Goal: Task Accomplishment & Management: Manage account settings

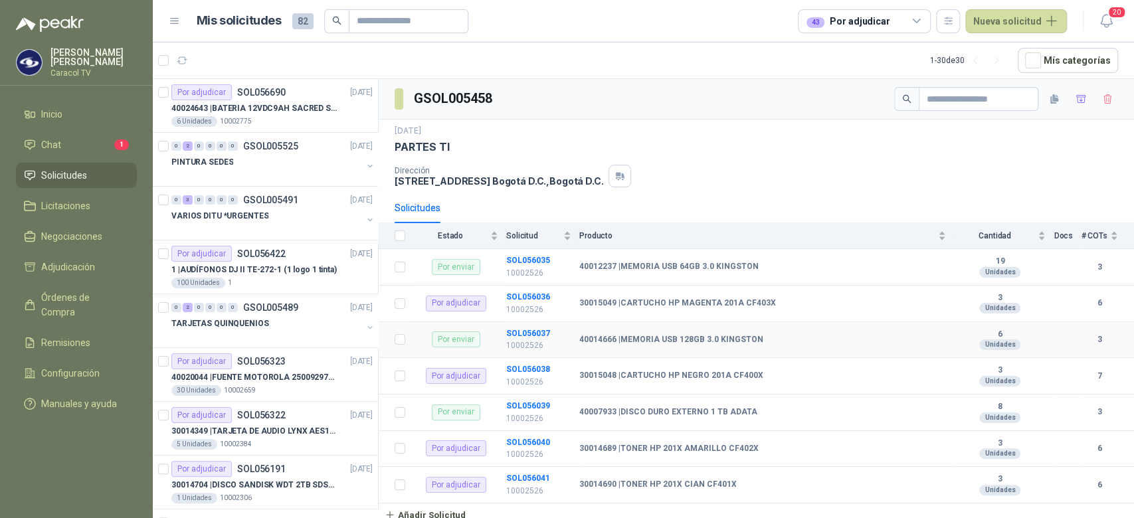
scroll to position [489, 0]
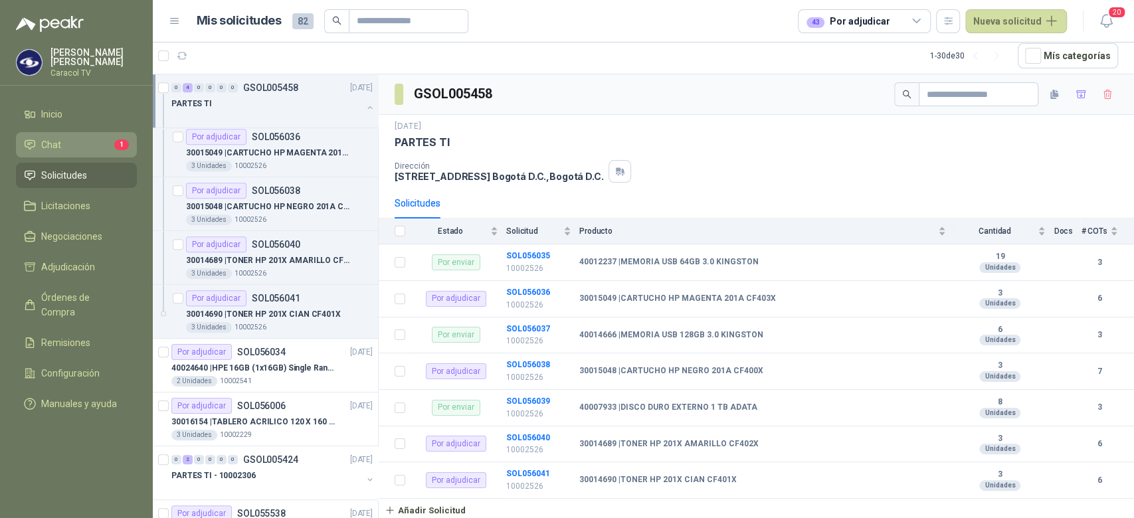
click at [92, 155] on link "Chat 1" at bounding box center [76, 144] width 121 height 25
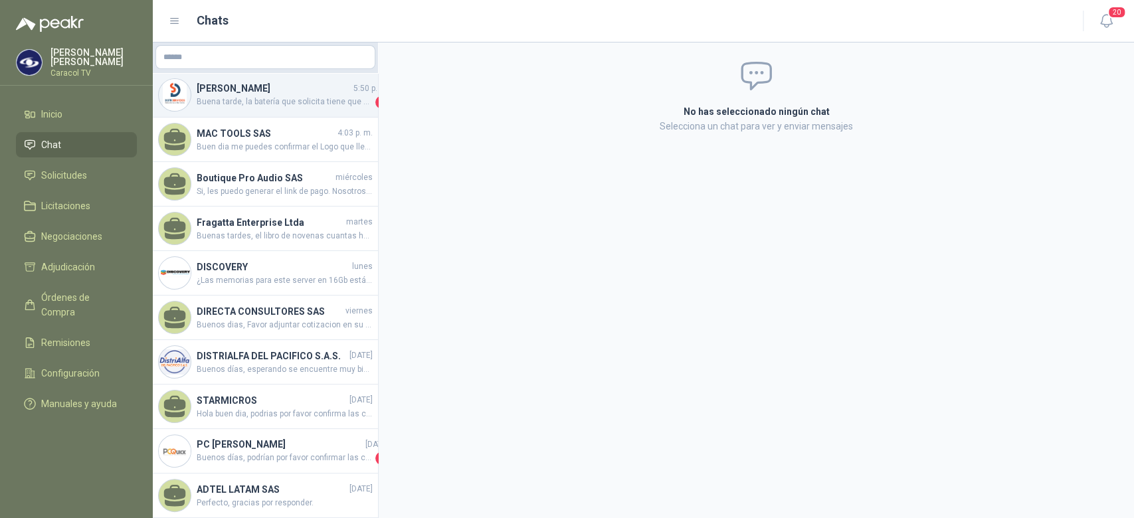
click at [258, 96] on span "Buena tarde, la batería que solicita tiene que marca sacred sun? o puede ser ot…" at bounding box center [285, 102] width 176 height 13
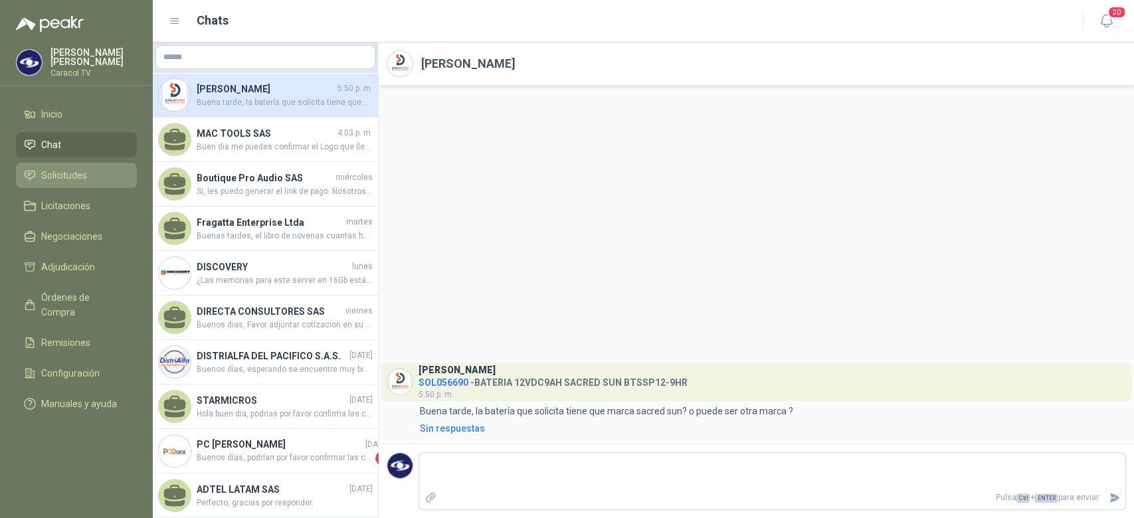
click at [49, 177] on span "Solicitudes" at bounding box center [64, 175] width 46 height 15
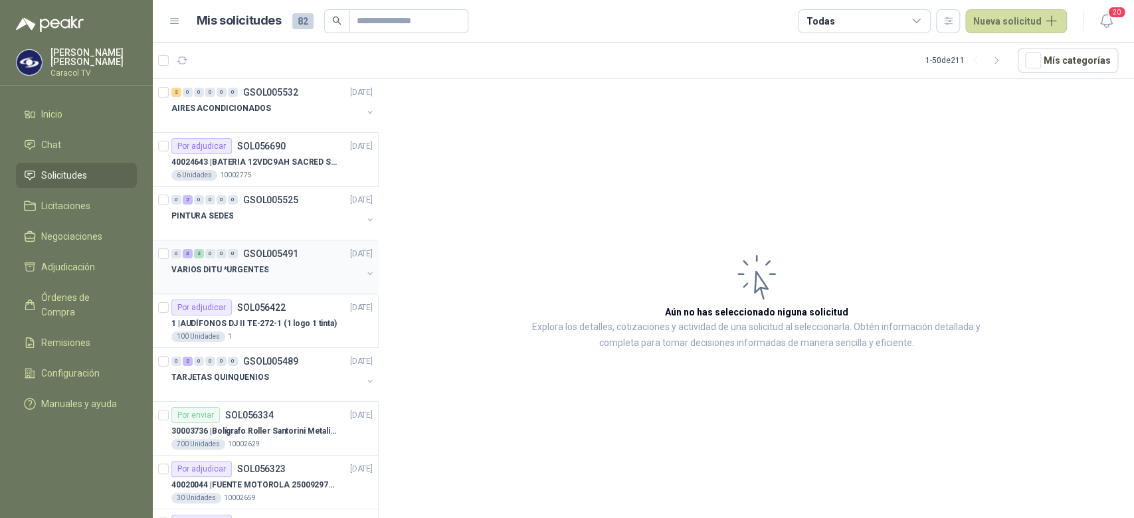
click at [288, 271] on div "VARIOS DITU *URGENTES" at bounding box center [266, 270] width 191 height 16
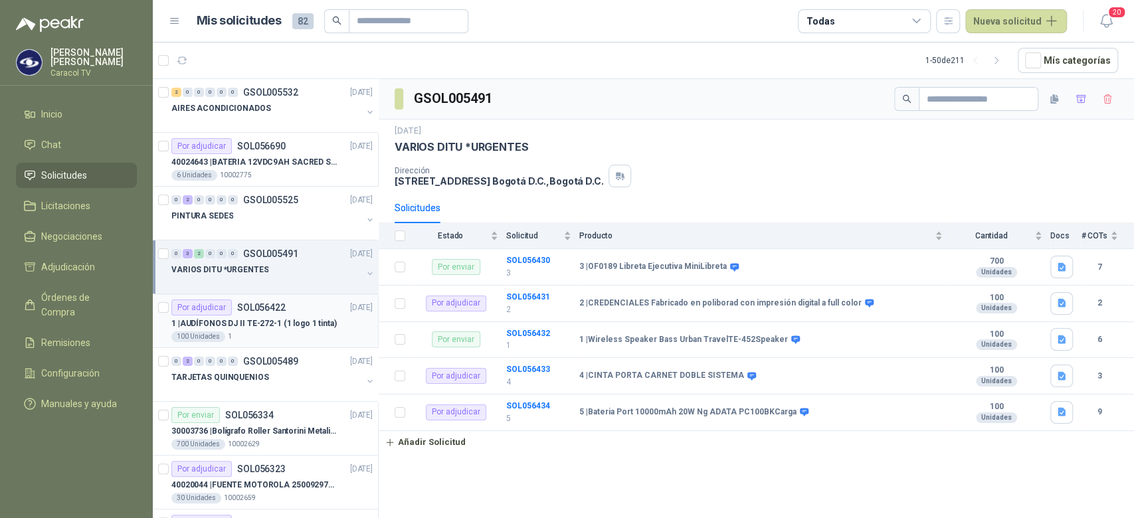
click at [251, 341] on div "100 Unidades 1" at bounding box center [271, 337] width 201 height 11
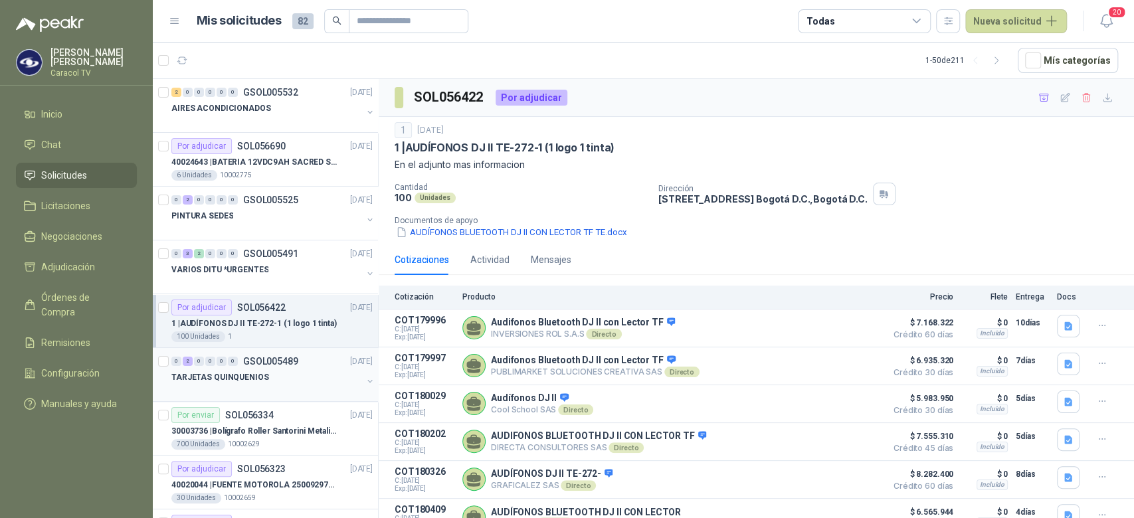
click at [254, 364] on p "GSOL005489" at bounding box center [270, 361] width 55 height 9
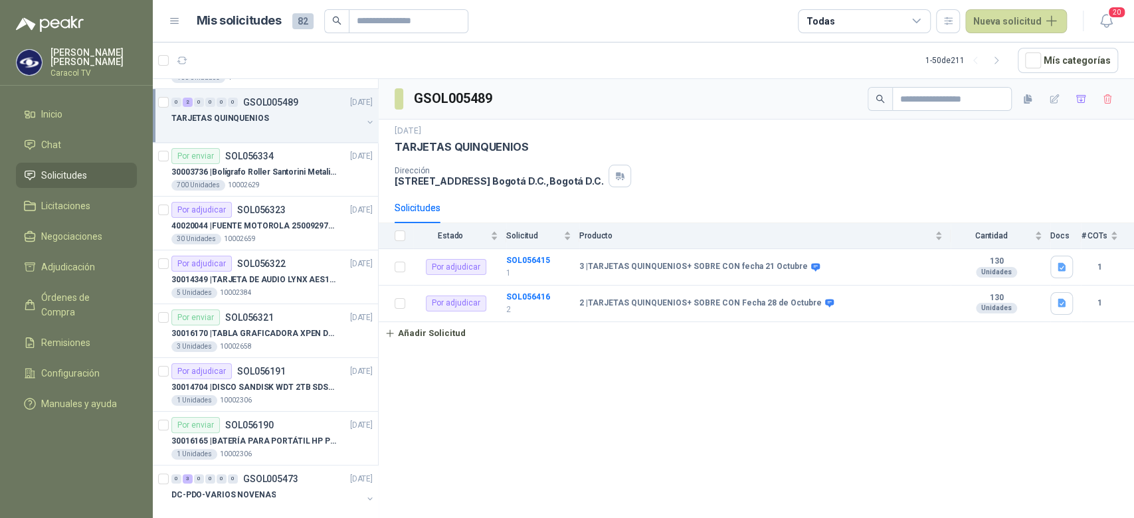
scroll to position [266, 0]
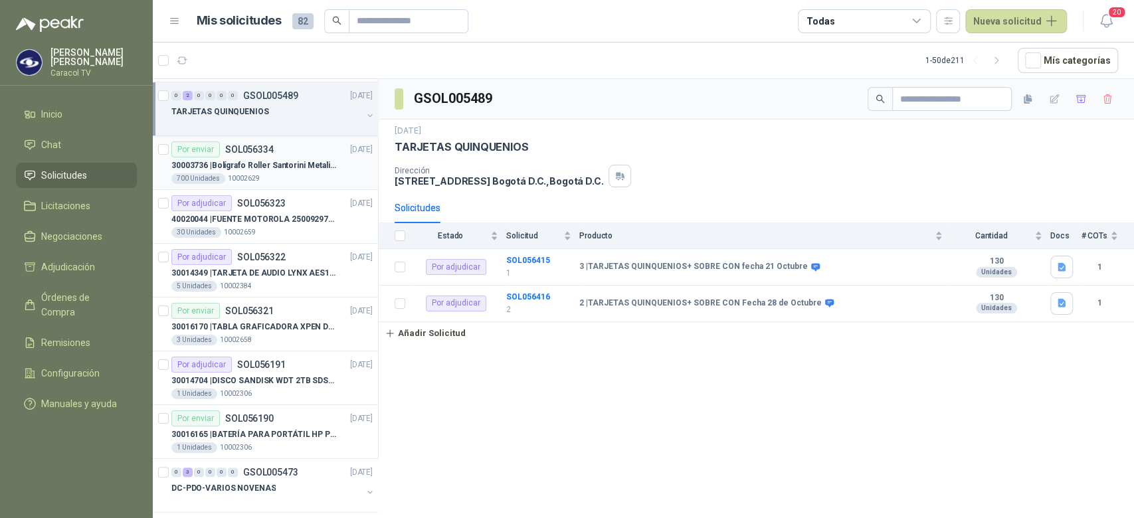
click at [301, 177] on div "700 Unidades 10002629" at bounding box center [271, 178] width 201 height 11
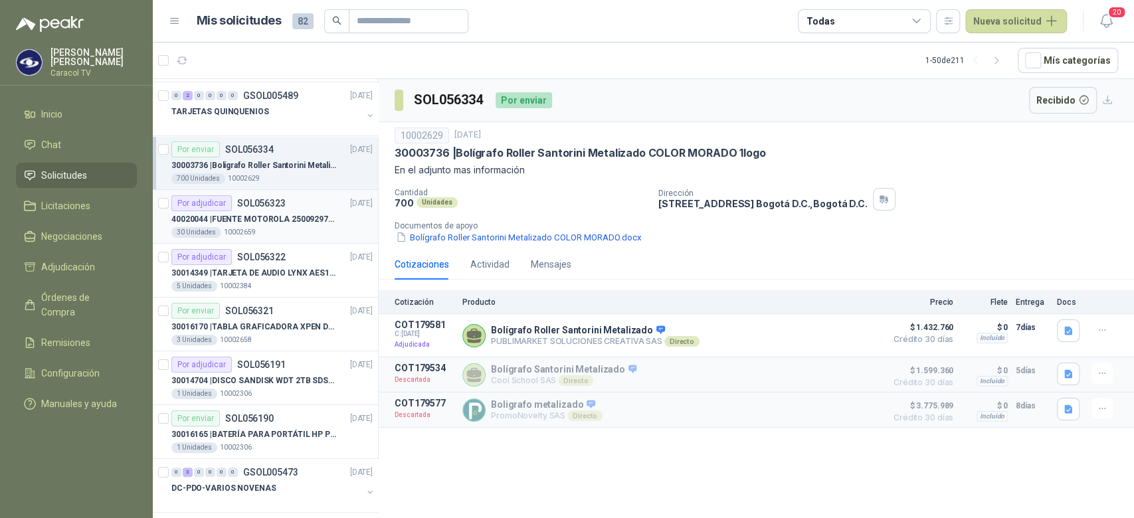
click at [290, 205] on div "Por adjudicar SOL056323 [DATE]" at bounding box center [271, 203] width 201 height 16
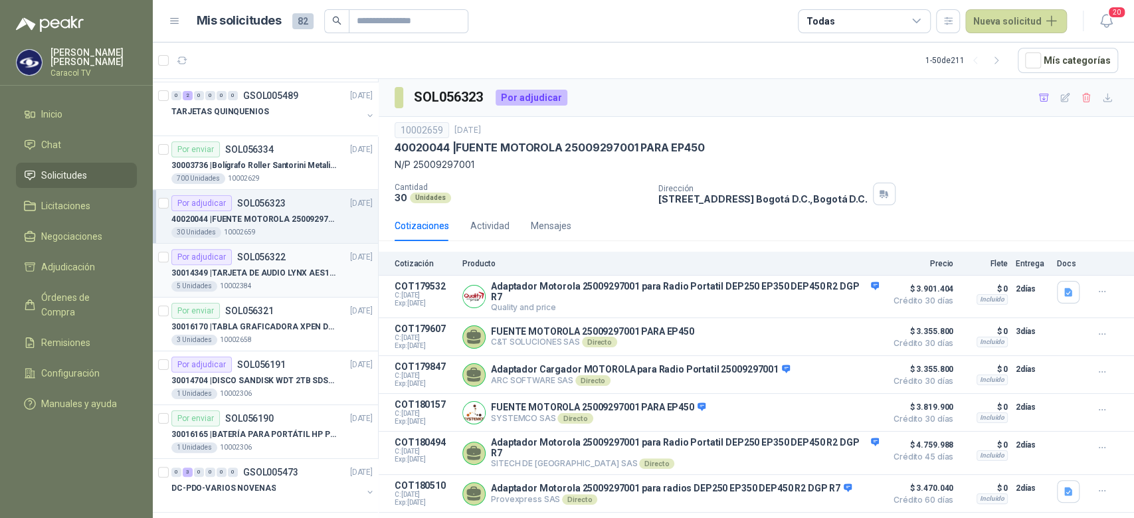
click at [280, 267] on p "30014349 | TARJETA DE AUDIO LYNX AES16E AES/[PERSON_NAME]" at bounding box center [253, 273] width 165 height 13
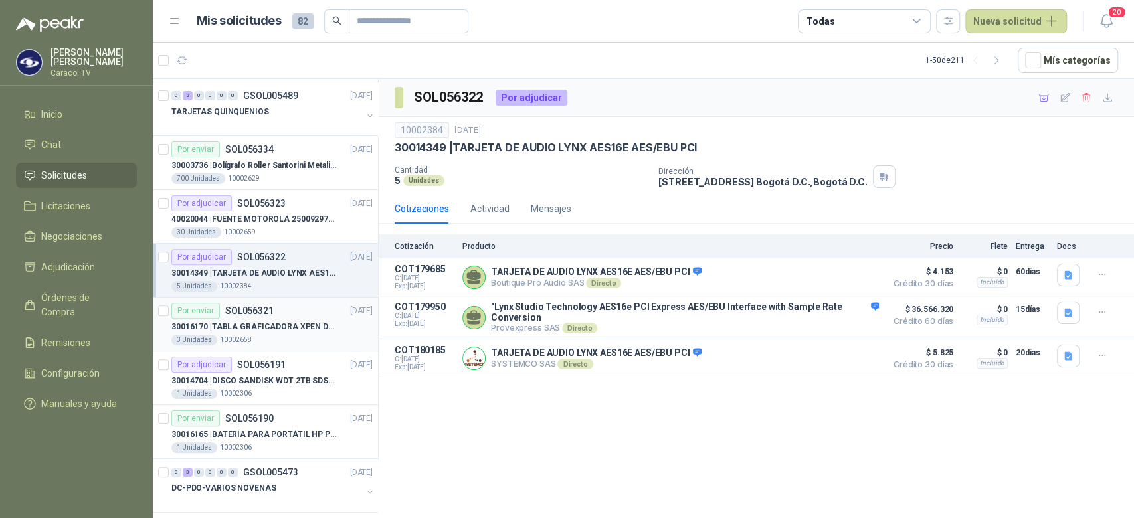
click at [274, 321] on p "30016170 | TABLA GRAFICADORA XPEN DECO MINI 7" at bounding box center [253, 327] width 165 height 13
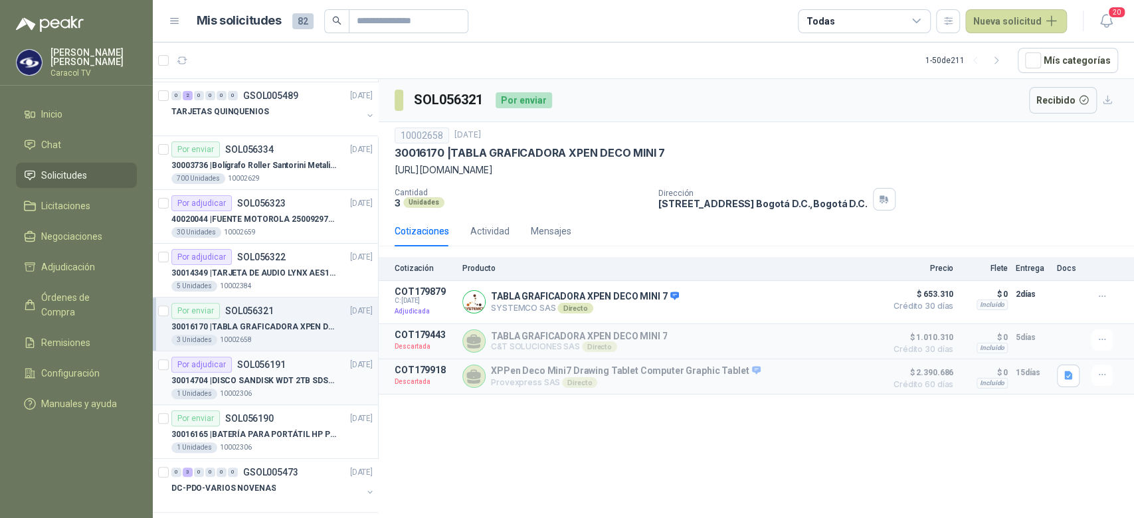
click at [277, 379] on p "30014704 | DISCO SANDISK WDT 2TB SDSSDE61-2T00-G25" at bounding box center [253, 381] width 165 height 13
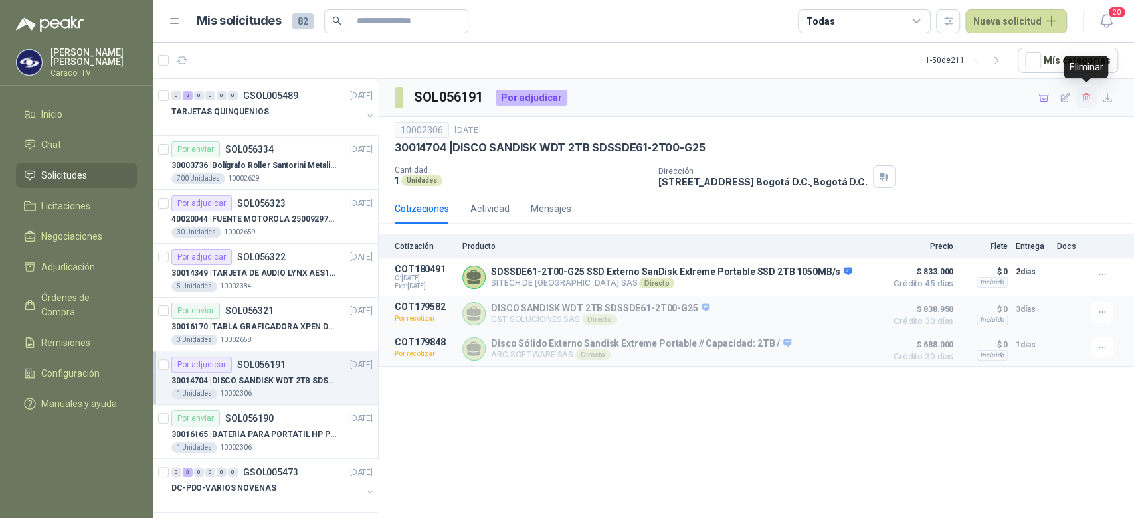
click at [1081, 96] on icon "button" at bounding box center [1086, 97] width 11 height 11
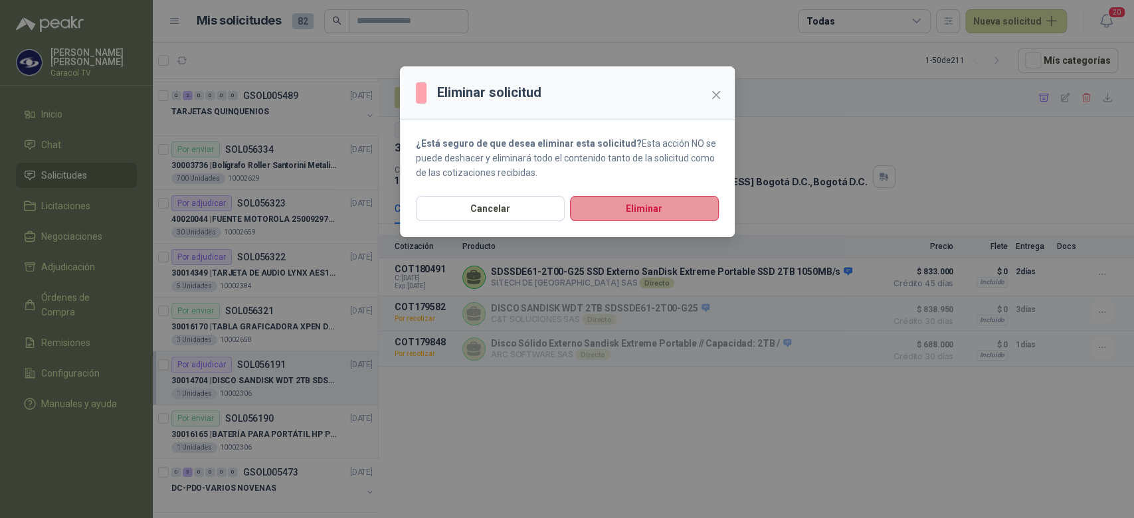
click at [658, 212] on button "Eliminar" at bounding box center [644, 208] width 149 height 25
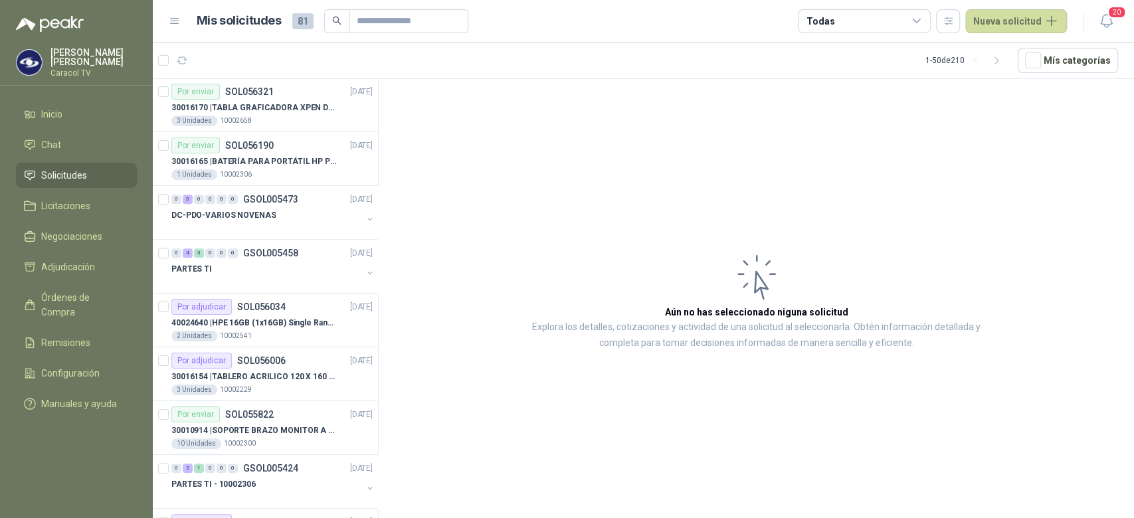
scroll to position [503, 0]
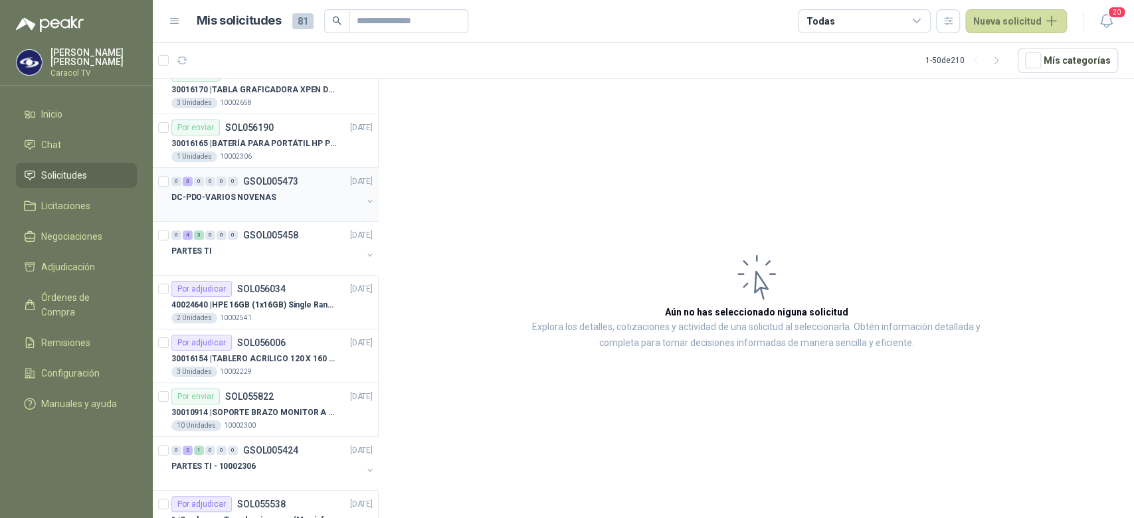
click at [304, 209] on div at bounding box center [266, 210] width 191 height 11
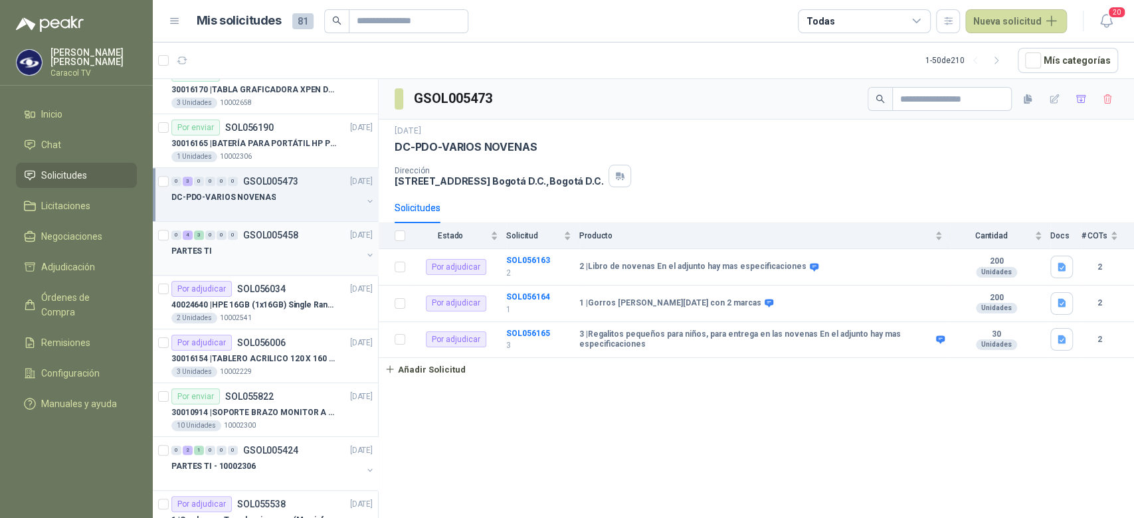
click at [284, 255] on div "PARTES TI" at bounding box center [266, 251] width 191 height 16
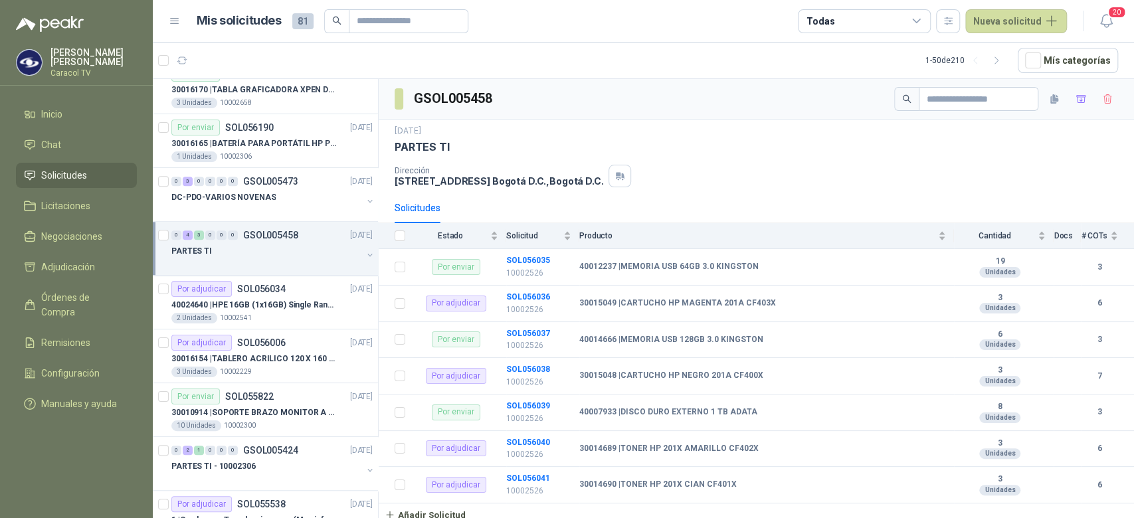
click at [923, 25] on icon at bounding box center [917, 21] width 12 height 12
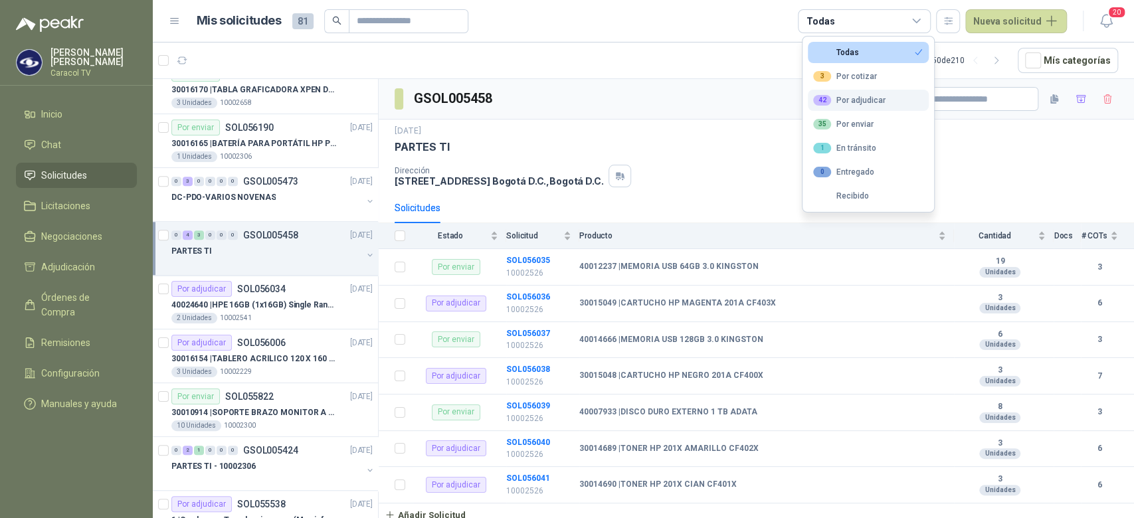
click at [872, 108] on button "42 Por adjudicar" at bounding box center [868, 100] width 121 height 21
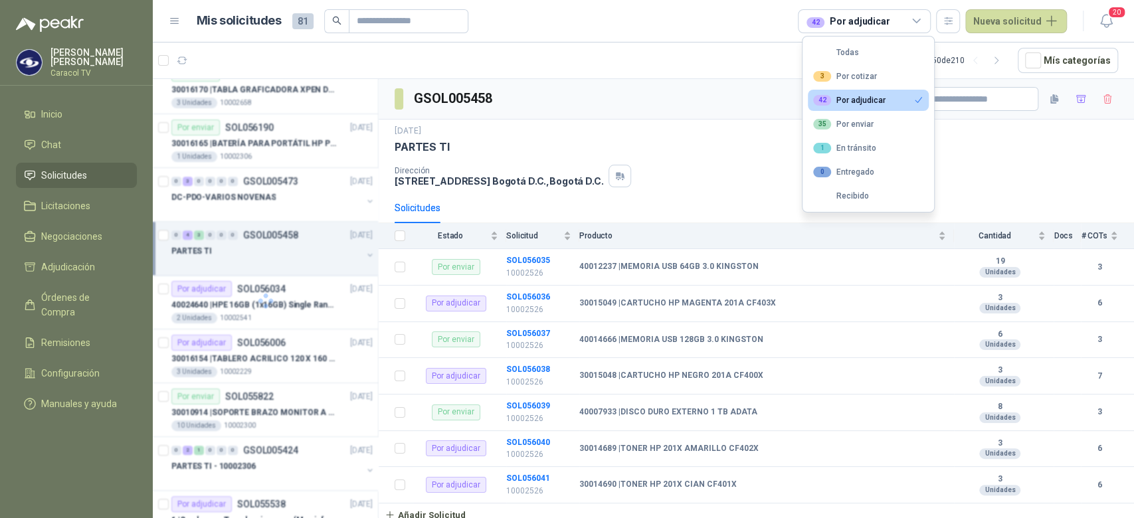
scroll to position [288, 0]
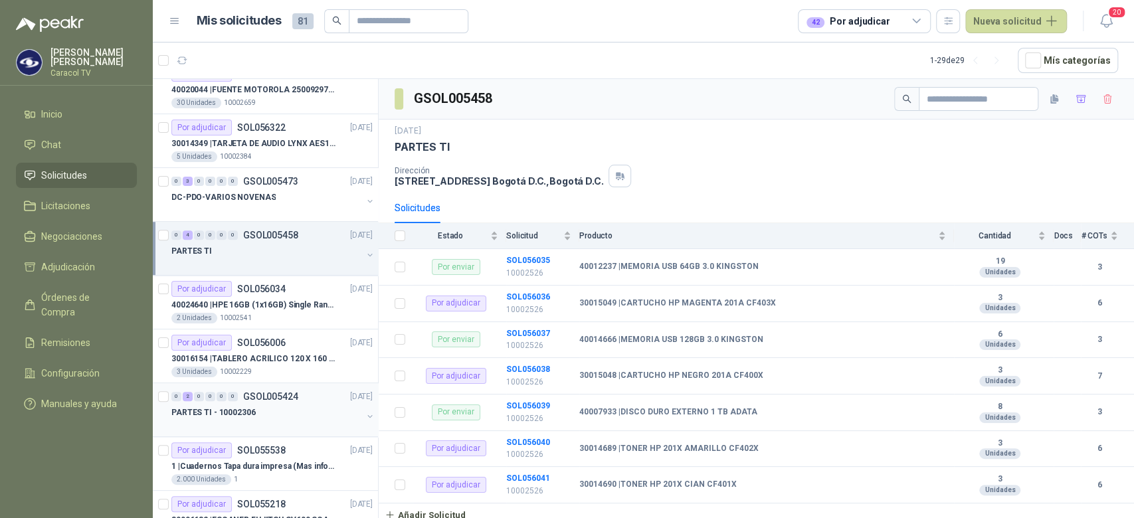
click at [303, 415] on div "PARTES TI - 10002306" at bounding box center [266, 413] width 191 height 16
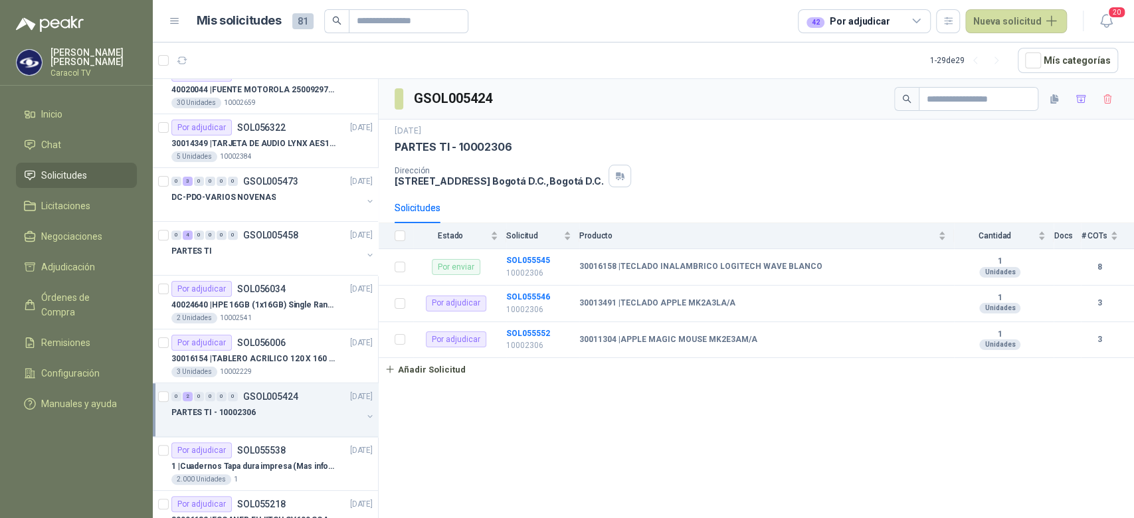
click at [318, 421] on div at bounding box center [266, 426] width 191 height 11
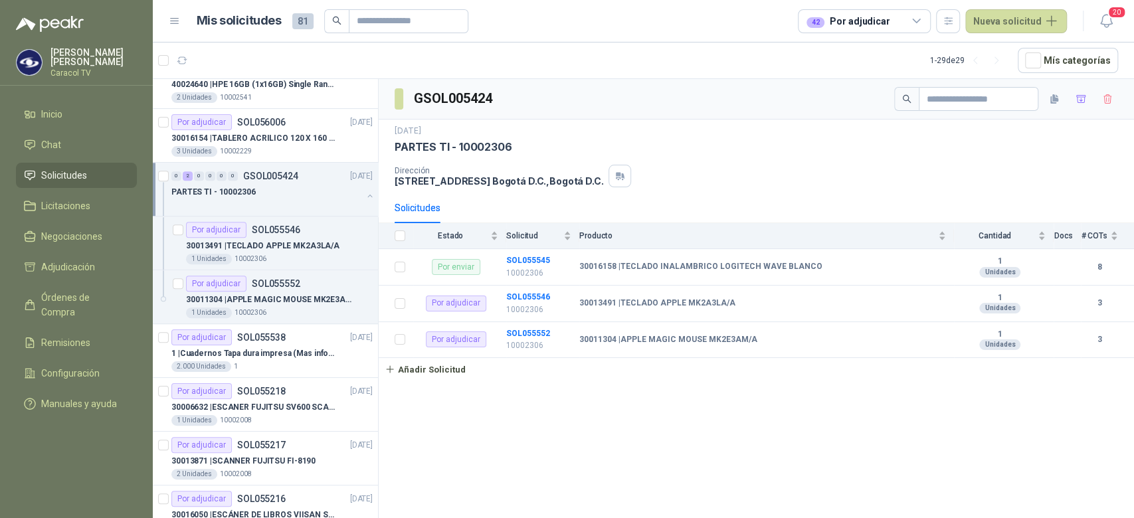
scroll to position [484, 0]
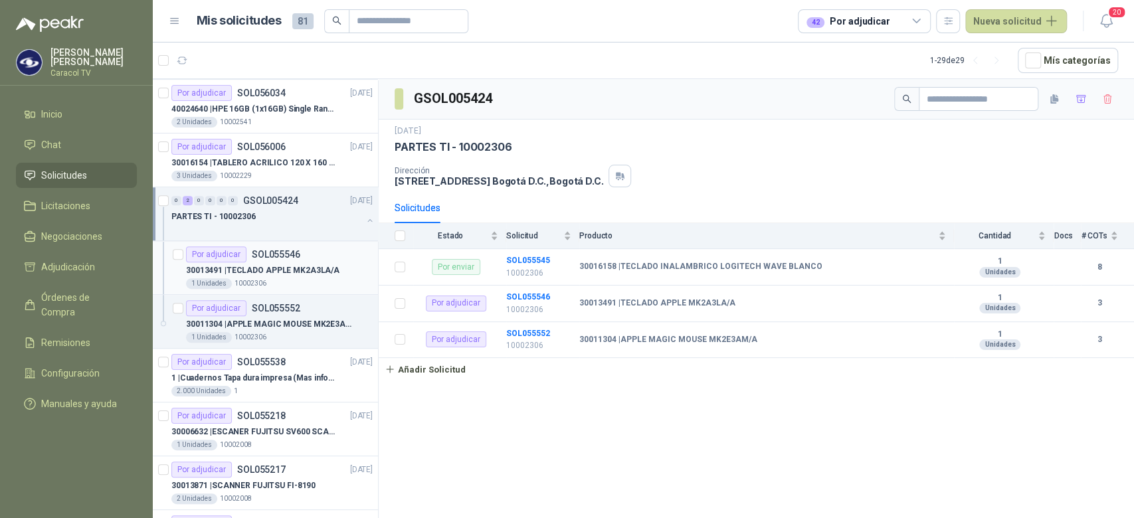
click at [270, 270] on p "30013491 | TECLADO APPLE MK2A3LA/A" at bounding box center [262, 270] width 153 height 13
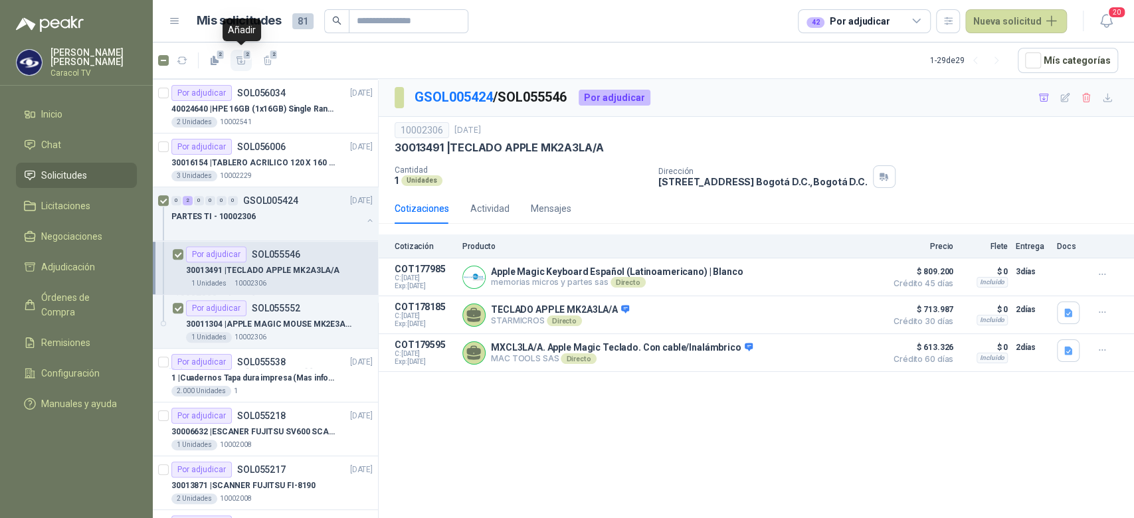
click at [247, 62] on button "2" at bounding box center [241, 60] width 21 height 21
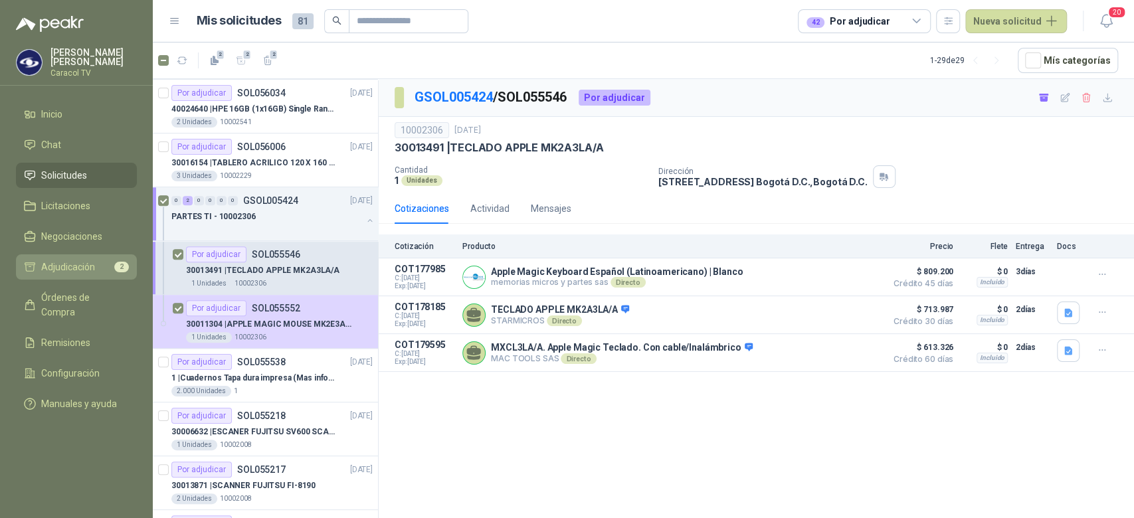
click at [90, 265] on span "Adjudicación" at bounding box center [68, 267] width 54 height 15
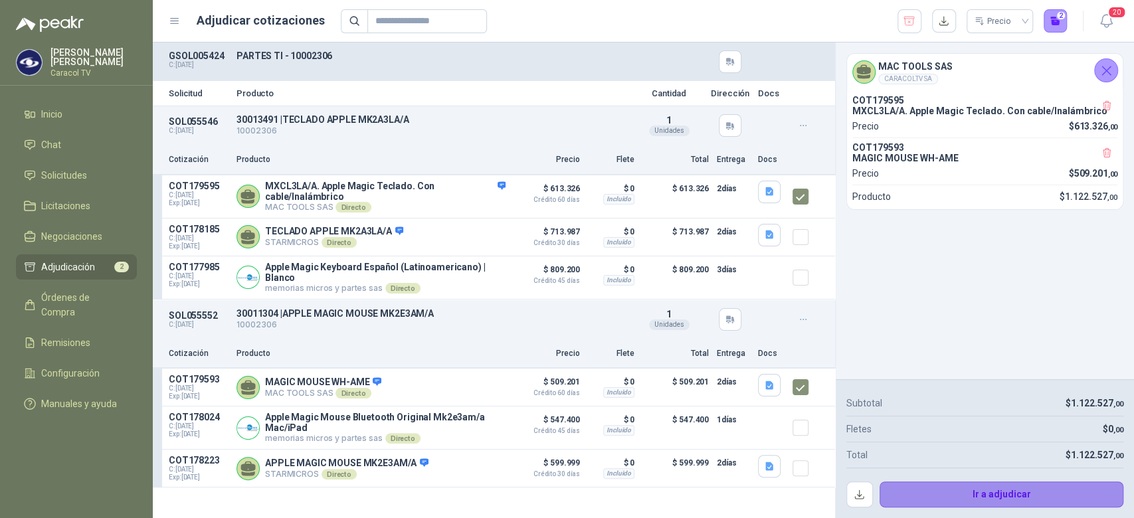
click at [978, 502] on button "Ir a adjudicar" at bounding box center [1002, 495] width 245 height 27
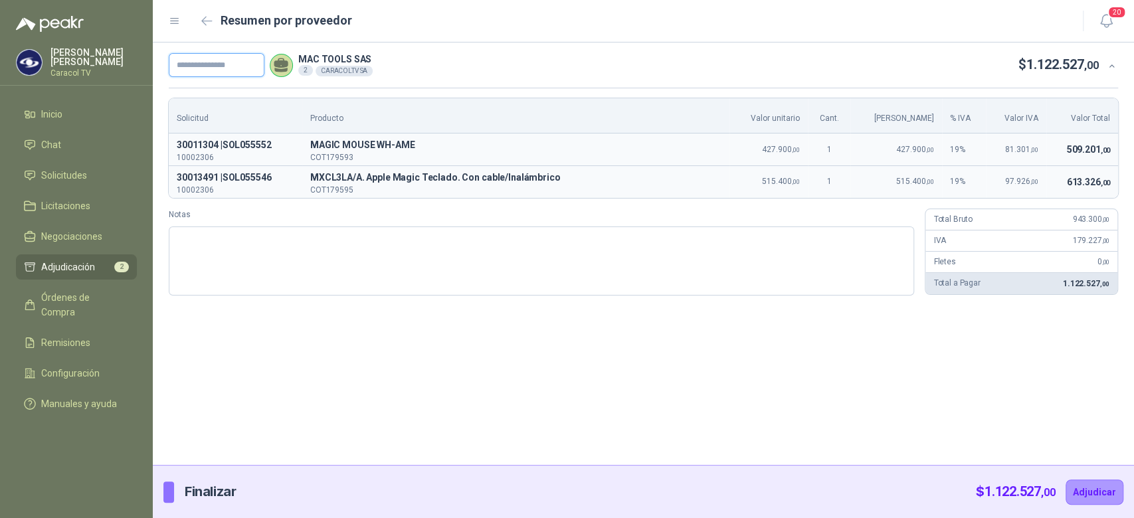
click at [225, 65] on input "text" at bounding box center [217, 65] width 96 height 24
paste input "**********"
type input "**********"
click at [1095, 484] on button "Adjudicar" at bounding box center [1095, 492] width 58 height 25
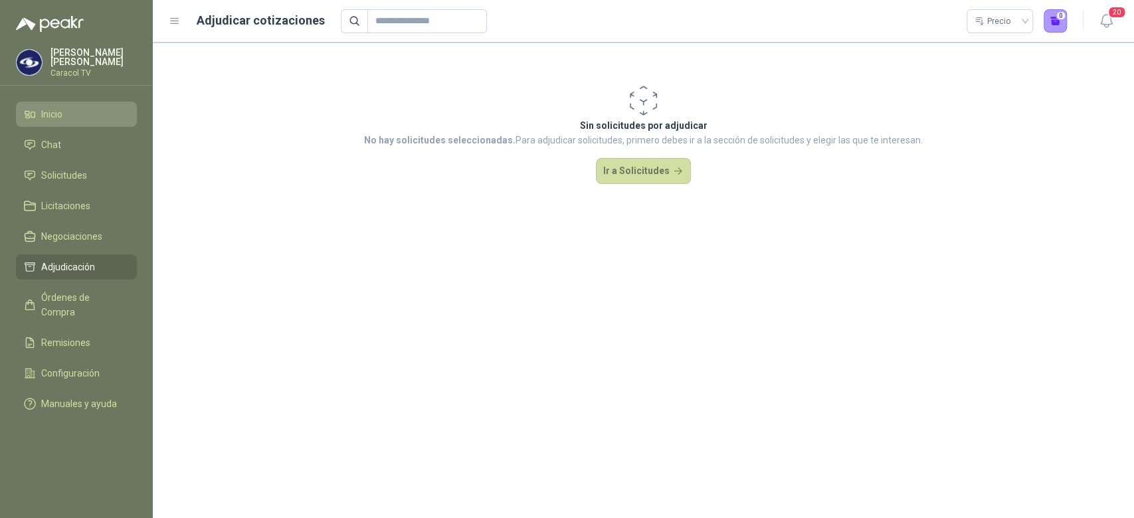
click at [43, 116] on span "Inicio" at bounding box center [51, 114] width 21 height 15
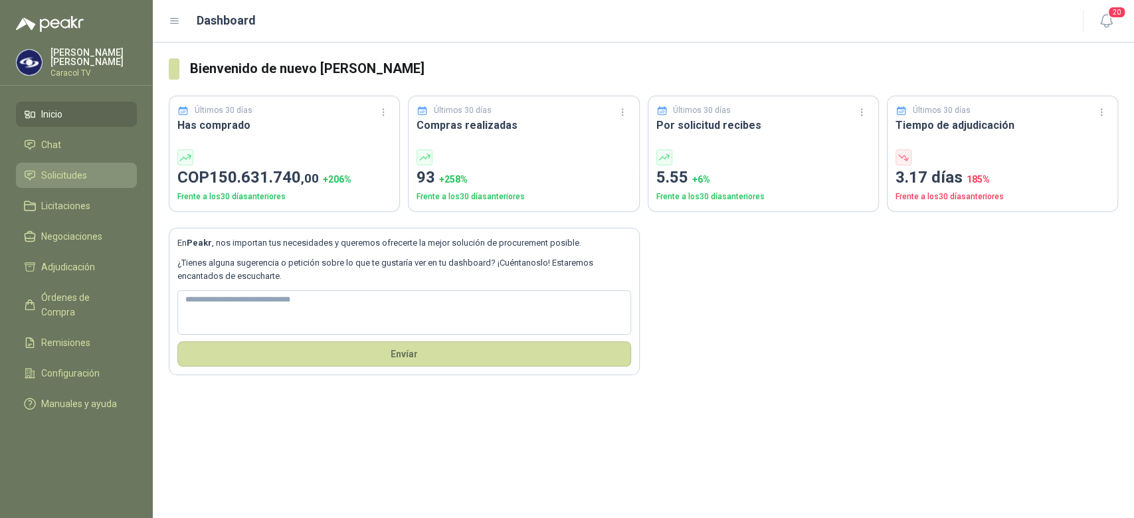
click at [66, 175] on span "Solicitudes" at bounding box center [64, 175] width 46 height 15
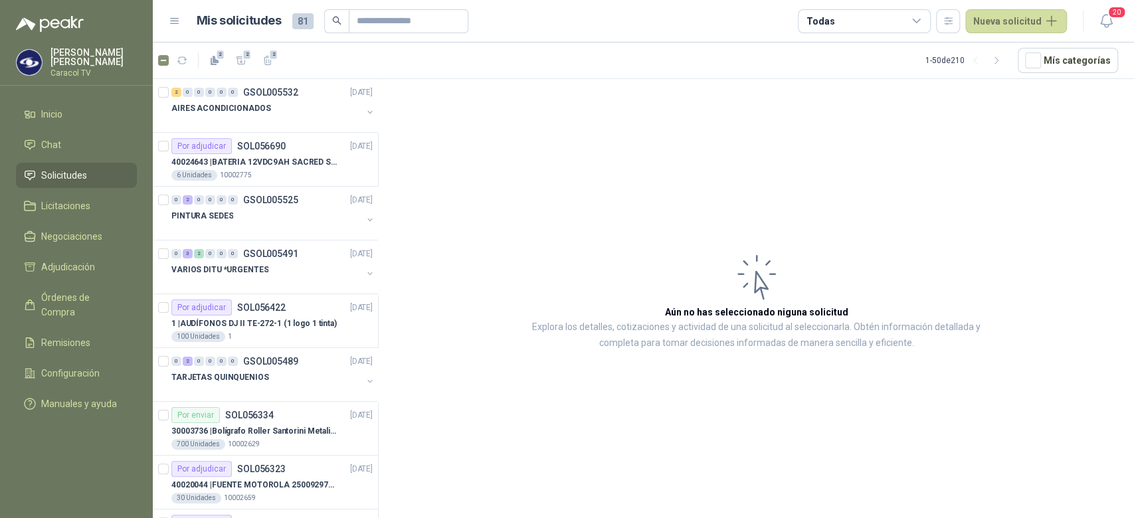
click at [872, 23] on div "Todas" at bounding box center [864, 21] width 133 height 24
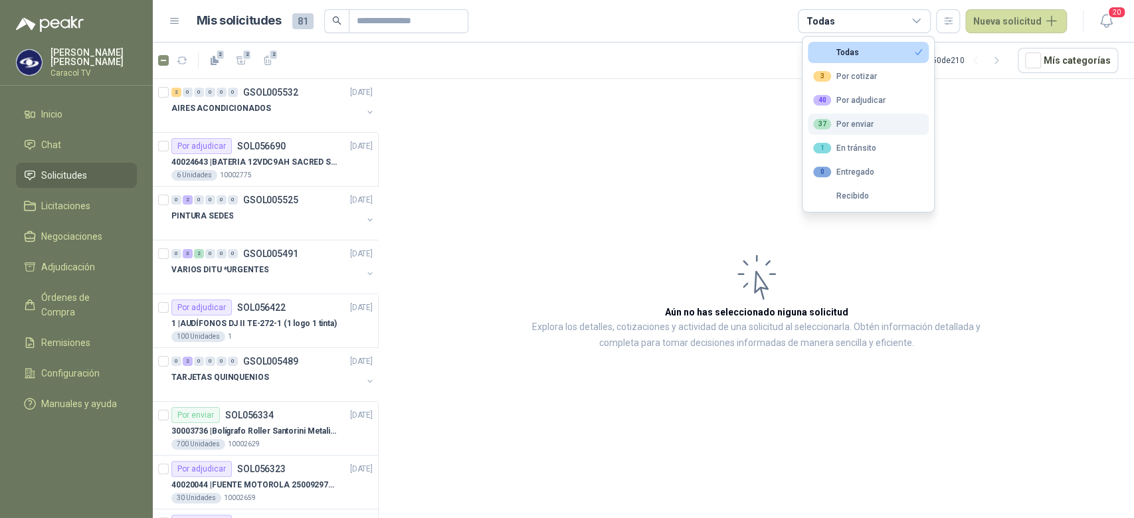
click at [852, 126] on div "37 Por enviar" at bounding box center [843, 124] width 60 height 11
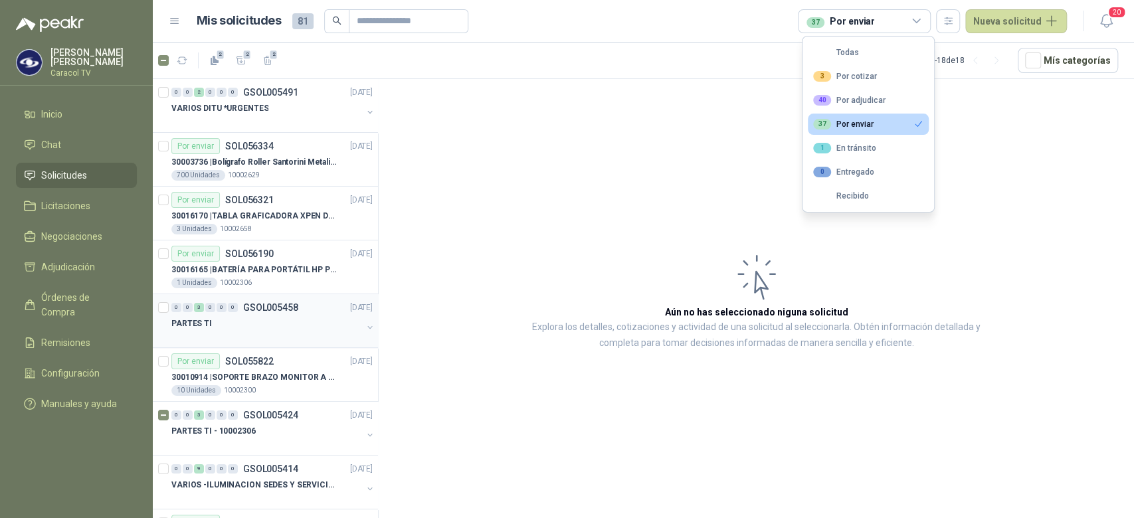
click at [275, 327] on div "PARTES TI" at bounding box center [266, 324] width 191 height 16
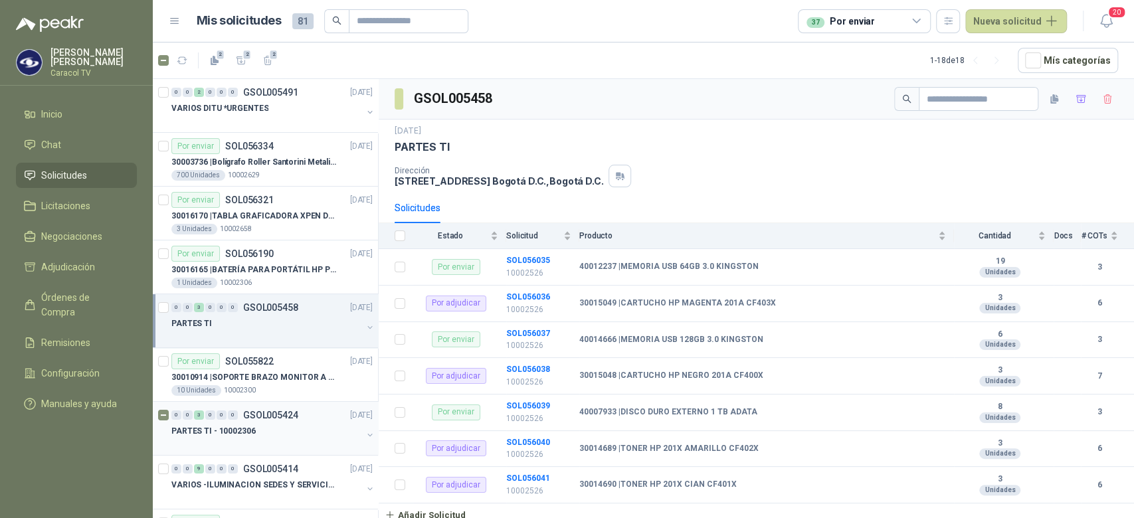
click at [270, 423] on div "PARTES TI - 10002306" at bounding box center [266, 431] width 191 height 16
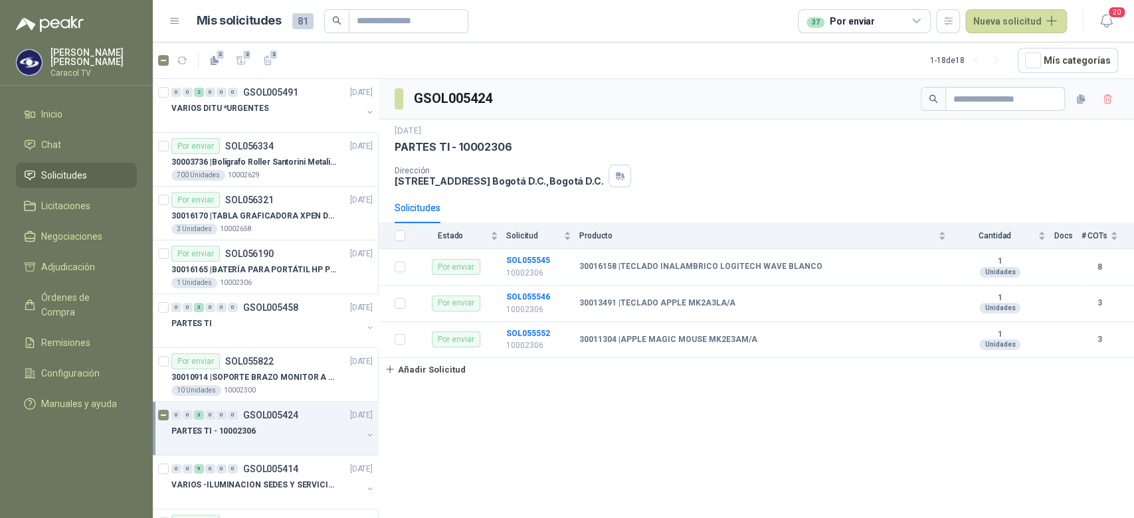
click at [304, 440] on div at bounding box center [266, 444] width 191 height 11
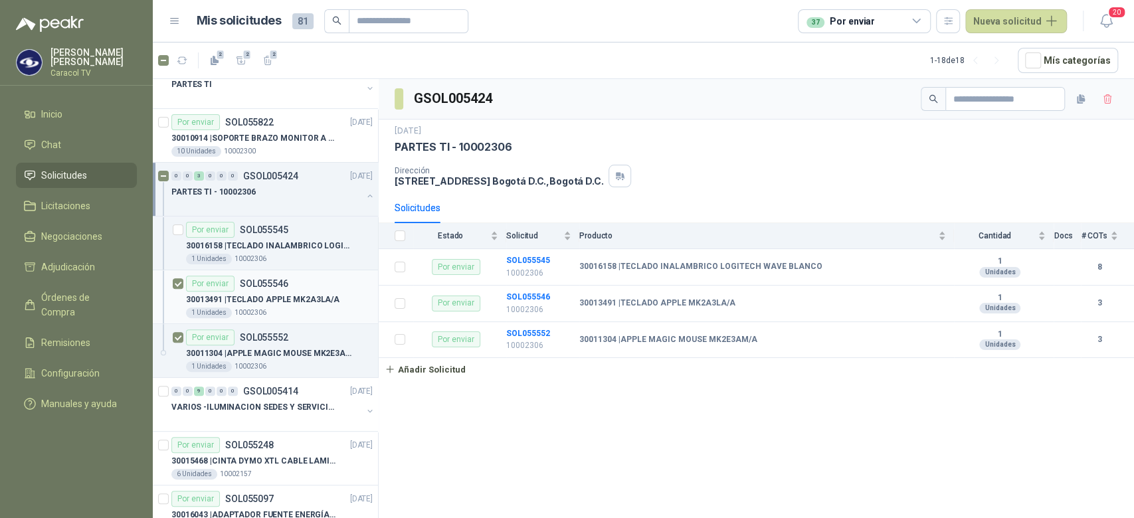
scroll to position [241, 0]
click at [312, 297] on p "30013491 | TECLADO APPLE MK2A3LA/A" at bounding box center [262, 298] width 153 height 13
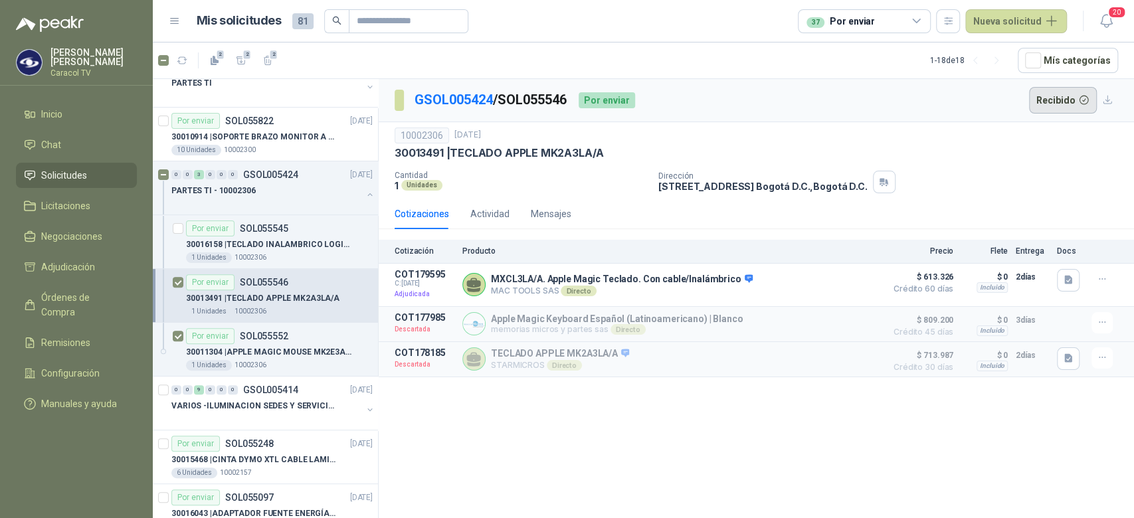
click at [1045, 93] on button "Recibido" at bounding box center [1063, 100] width 68 height 27
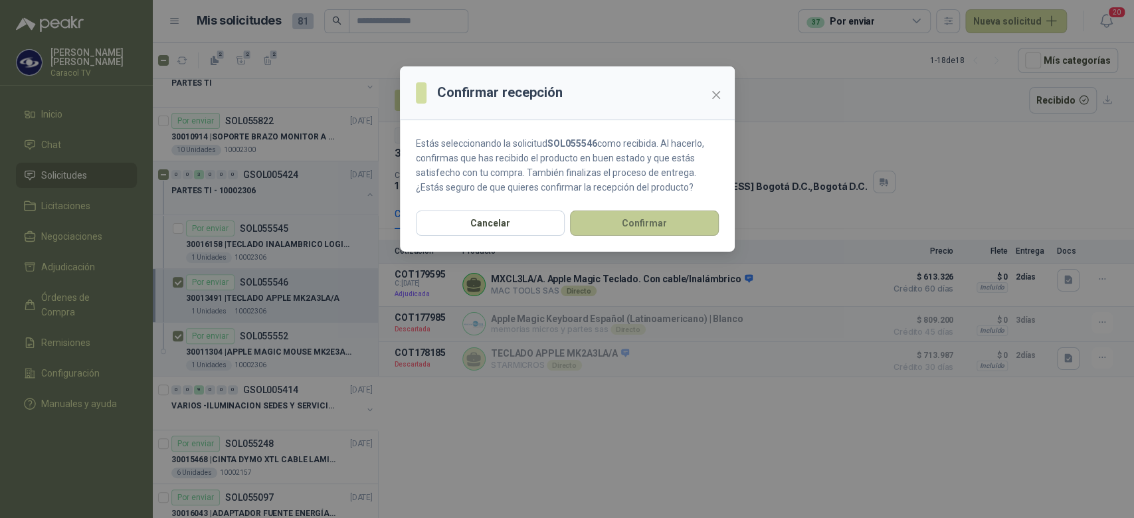
click at [617, 235] on button "Confirmar" at bounding box center [644, 223] width 149 height 25
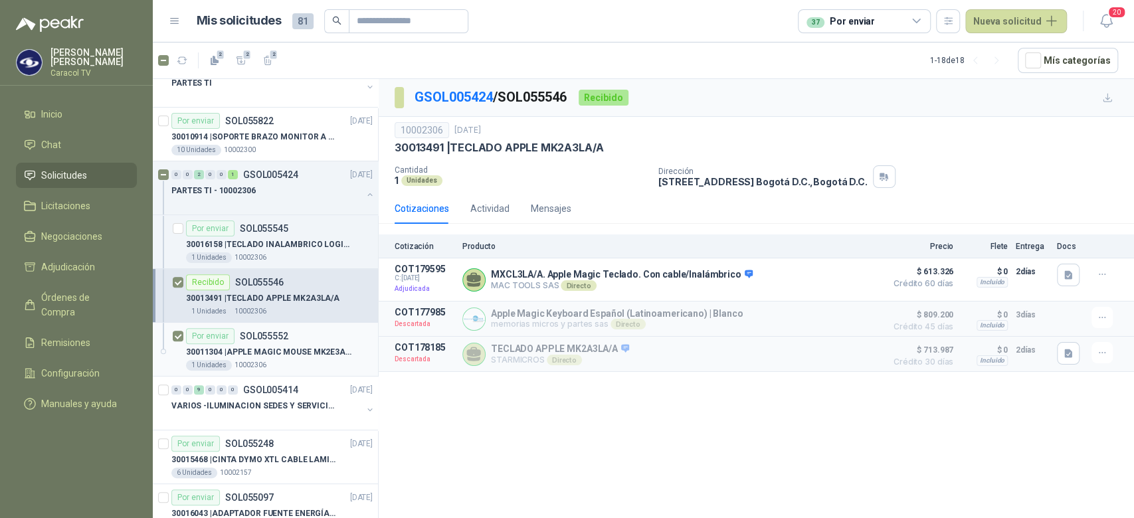
click at [270, 368] on div "1 Unidades 10002306" at bounding box center [279, 365] width 187 height 11
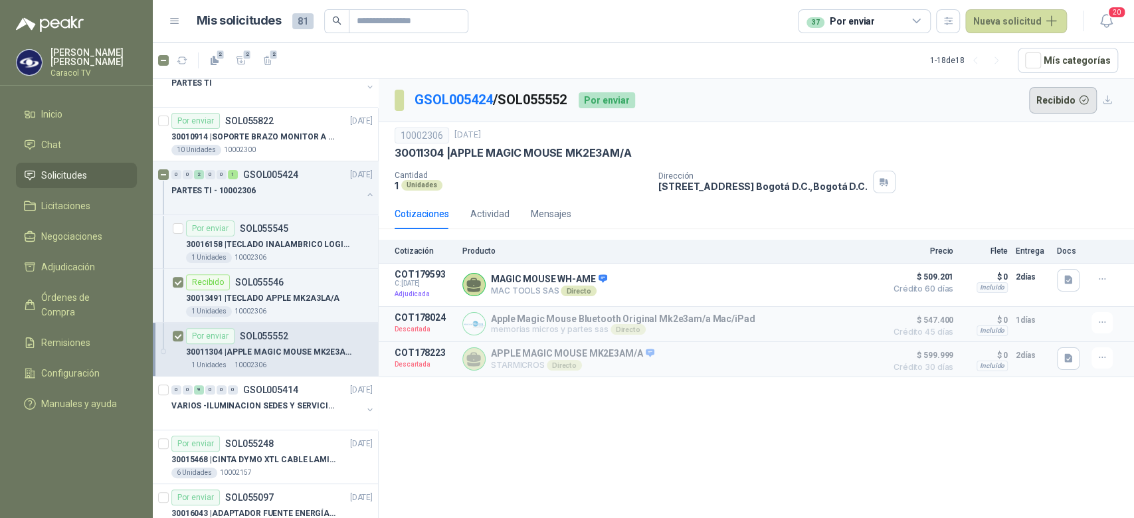
click at [1063, 93] on button "Recibido" at bounding box center [1063, 100] width 68 height 27
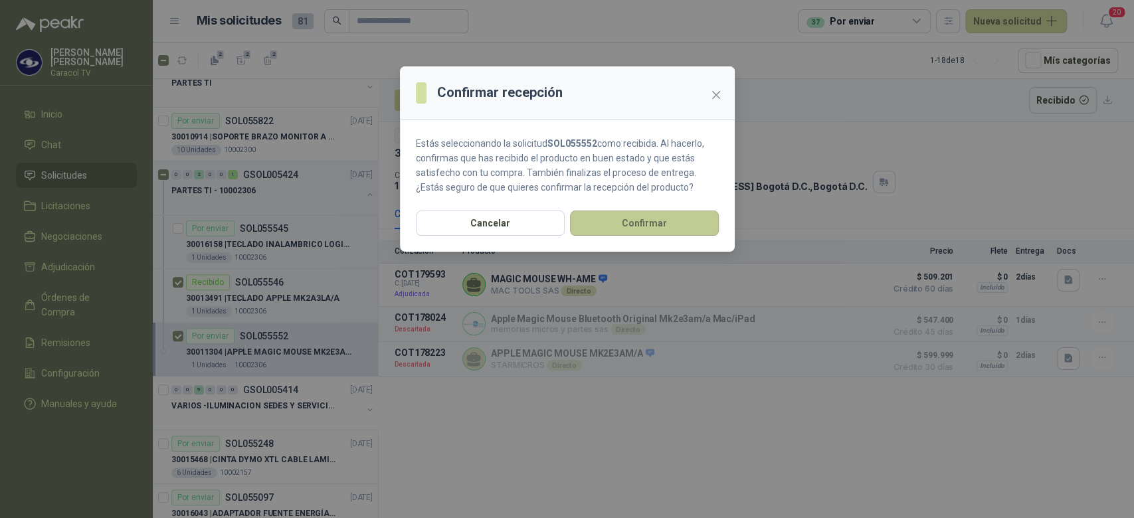
click at [647, 225] on button "Confirmar" at bounding box center [644, 223] width 149 height 25
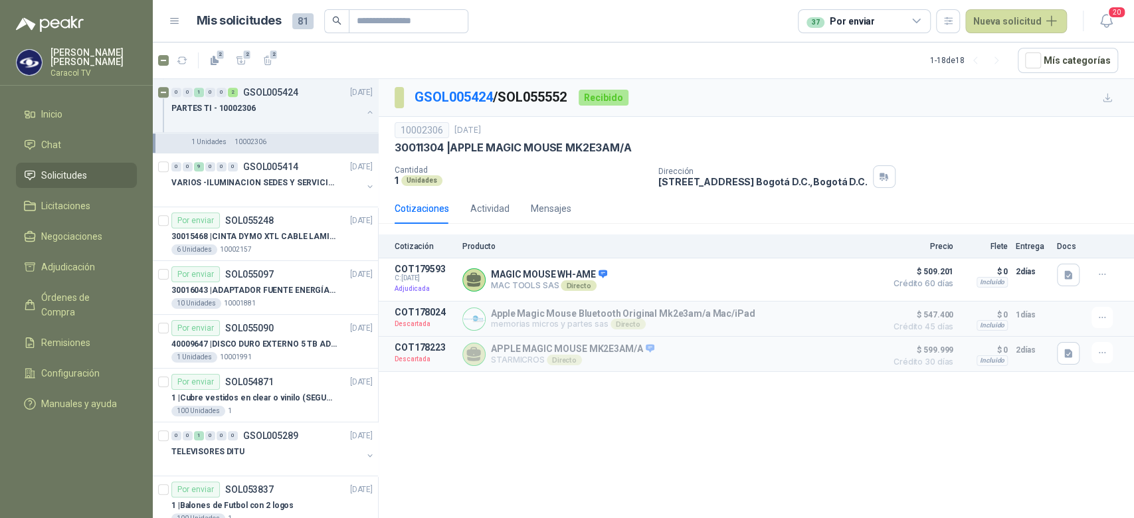
scroll to position [465, 0]
click at [276, 342] on p "40009647 | DISCO DURO EXTERNO 5 TB ADATA - ANTIGOLPES" at bounding box center [253, 343] width 165 height 13
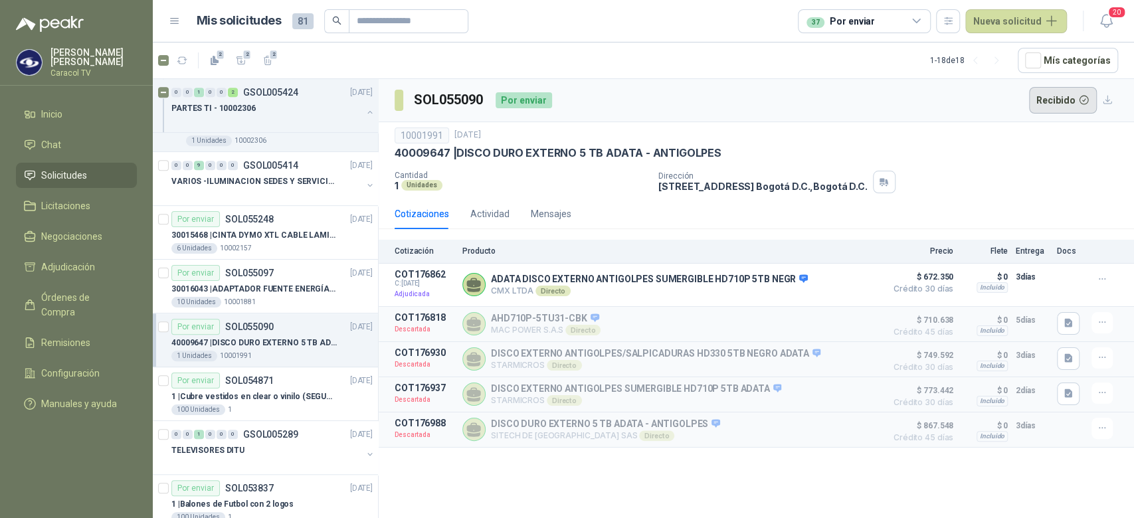
click at [1065, 100] on button "Recibido" at bounding box center [1063, 100] width 68 height 27
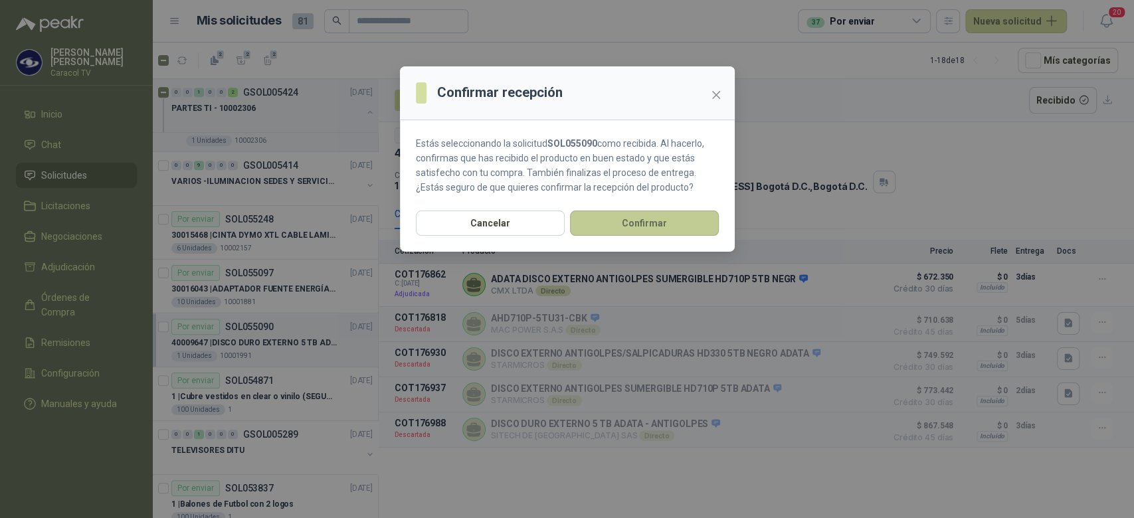
click at [651, 213] on button "Confirmar" at bounding box center [644, 223] width 149 height 25
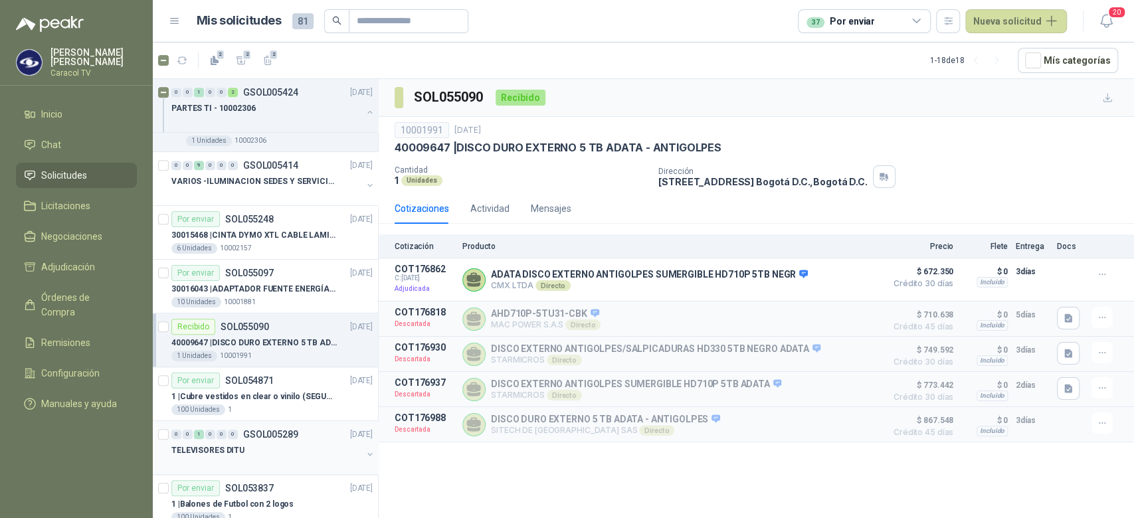
click at [252, 439] on div "0 0 1 0 0 0 GSOL005289 [DATE]" at bounding box center [273, 435] width 204 height 16
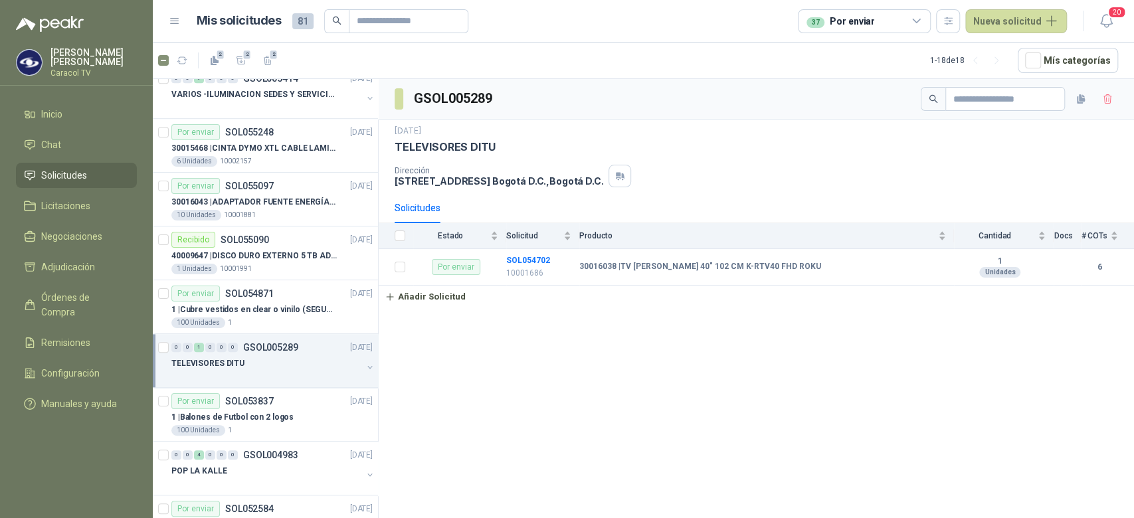
scroll to position [575, 0]
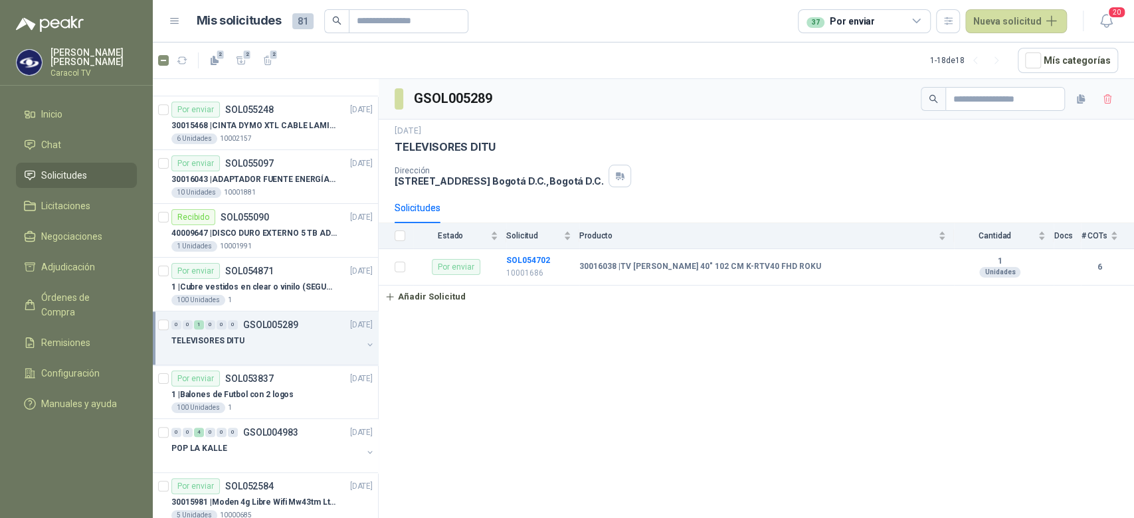
click at [309, 350] on div at bounding box center [266, 354] width 191 height 11
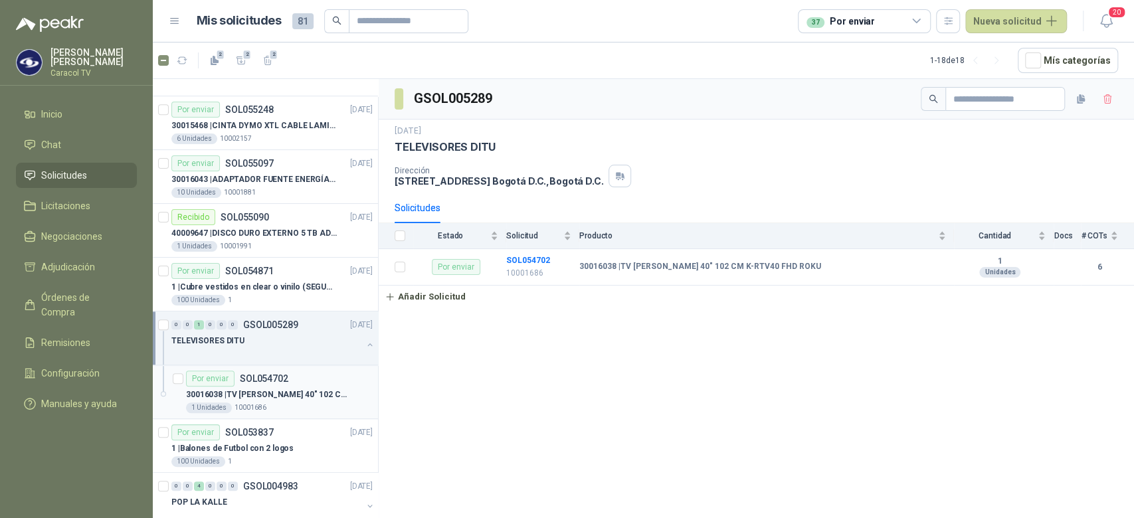
click at [260, 391] on p "30016038 | TV [PERSON_NAME] 40" 102 CM K-RTV40 FHD ROKU" at bounding box center [268, 395] width 165 height 13
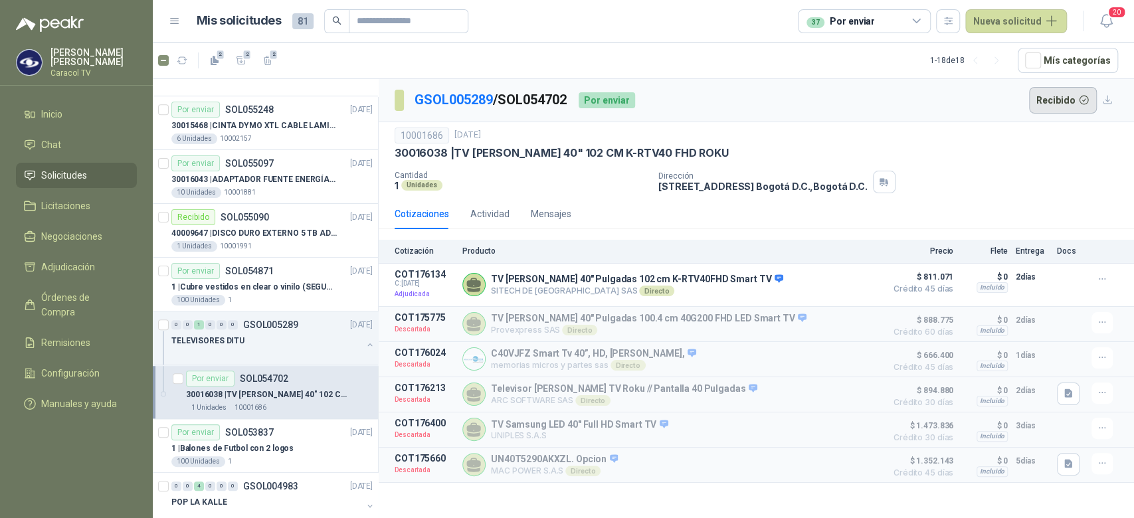
click at [1053, 104] on button "Recibido" at bounding box center [1063, 100] width 68 height 27
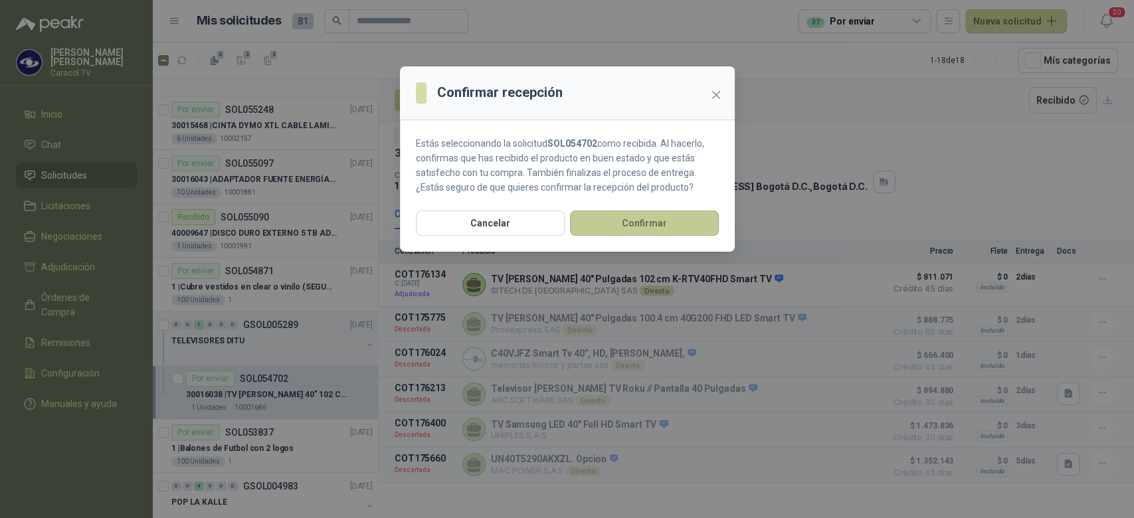
click at [653, 223] on button "Confirmar" at bounding box center [644, 223] width 149 height 25
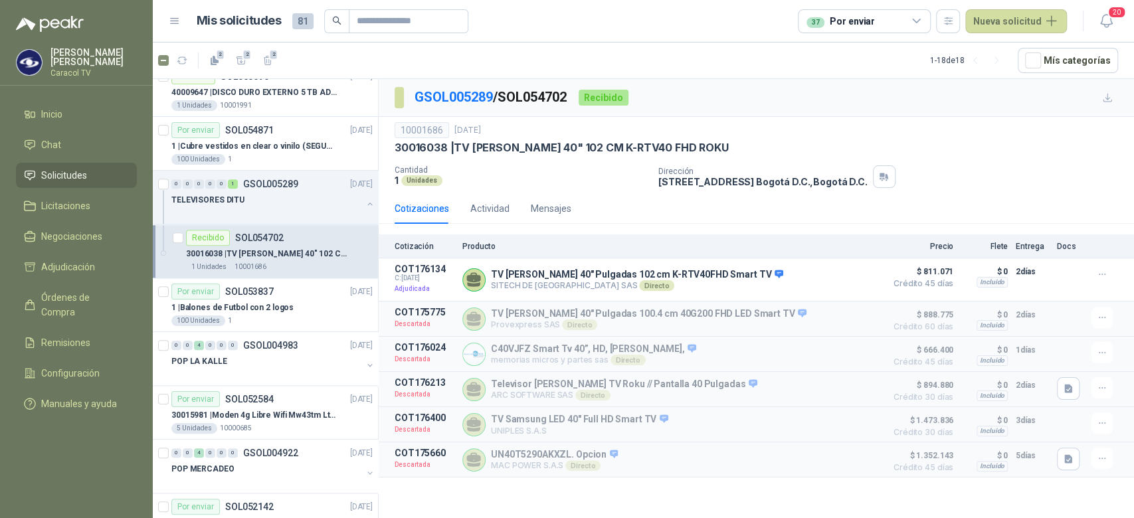
scroll to position [756, 0]
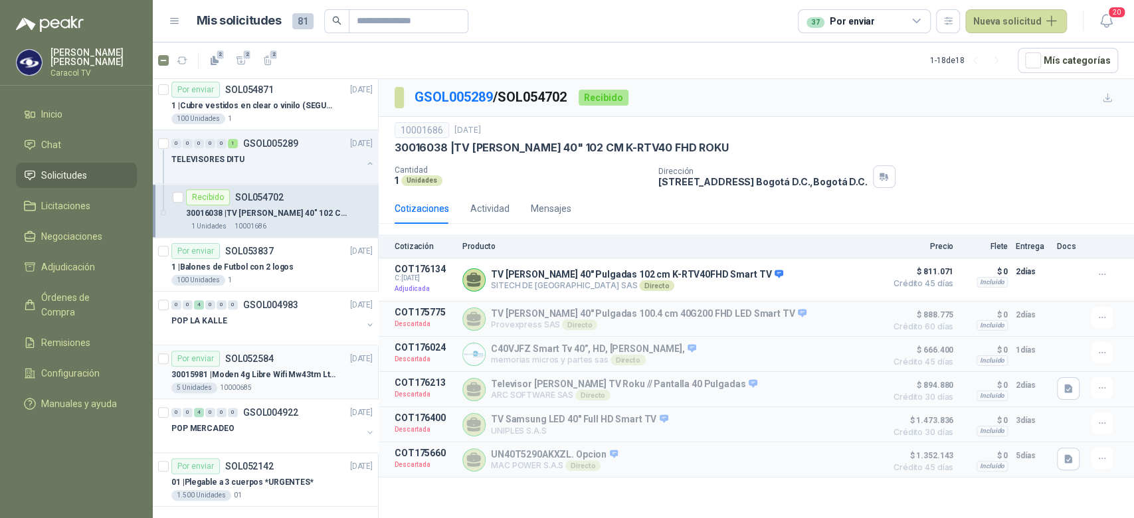
click at [273, 374] on p "30015981 | Moden 4g Libre Wifi Mw43tm Lte Router Móvil Internet 5ghz" at bounding box center [253, 375] width 165 height 13
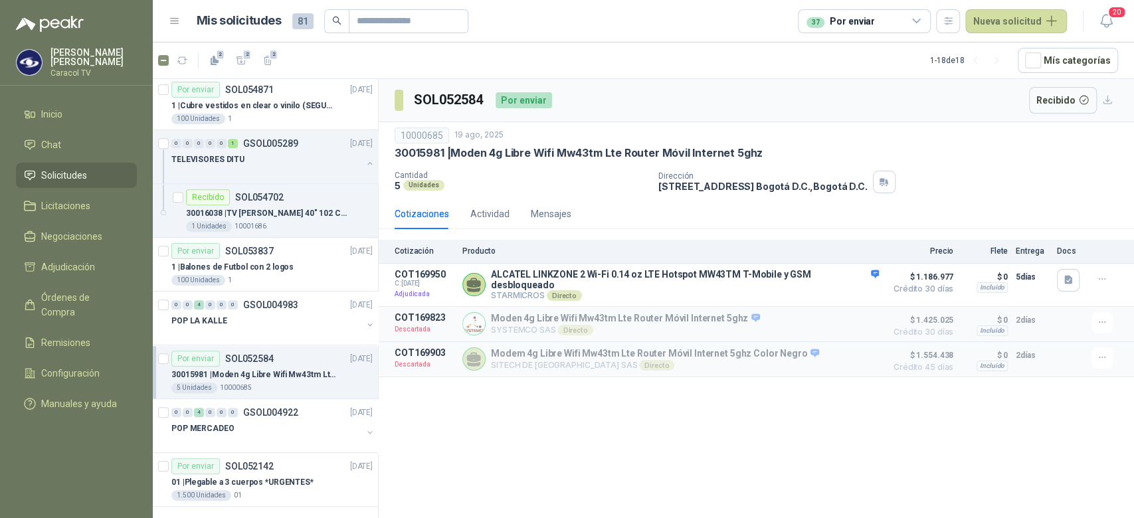
click at [411, 132] on div "10000685" at bounding box center [422, 136] width 54 height 16
copy div "10000685"
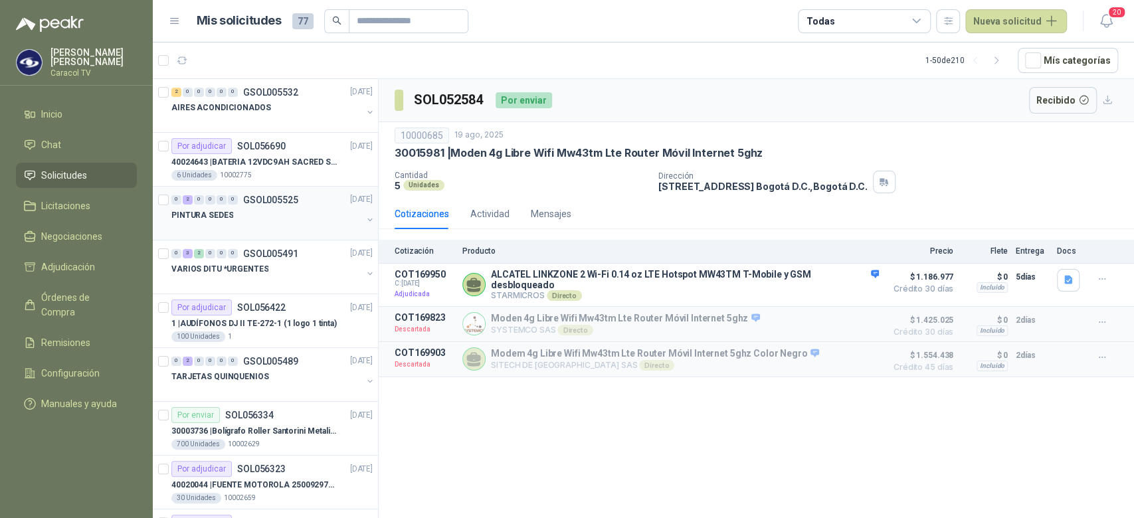
click at [264, 227] on div at bounding box center [266, 229] width 191 height 11
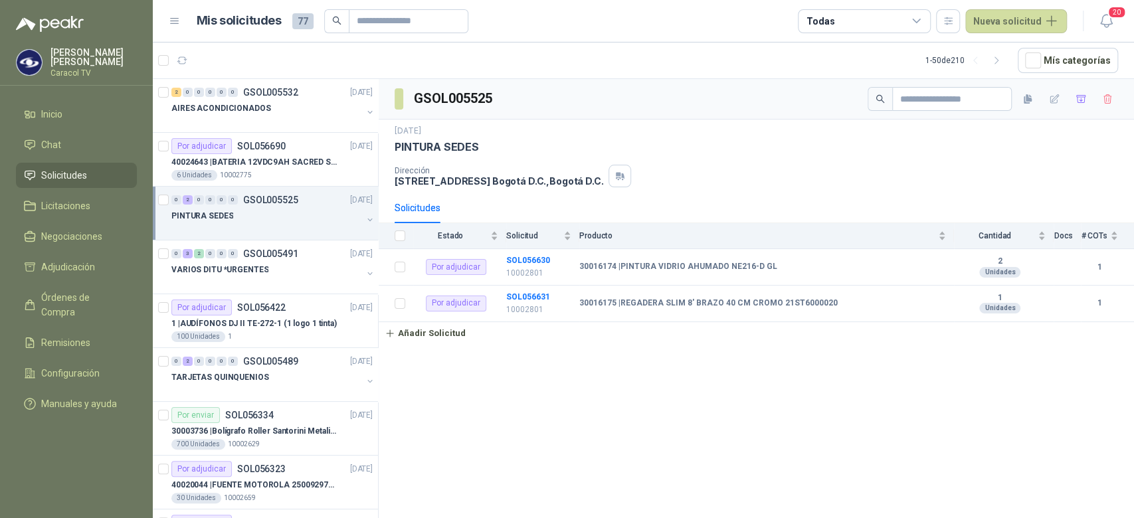
click at [904, 17] on div "Todas" at bounding box center [864, 21] width 133 height 24
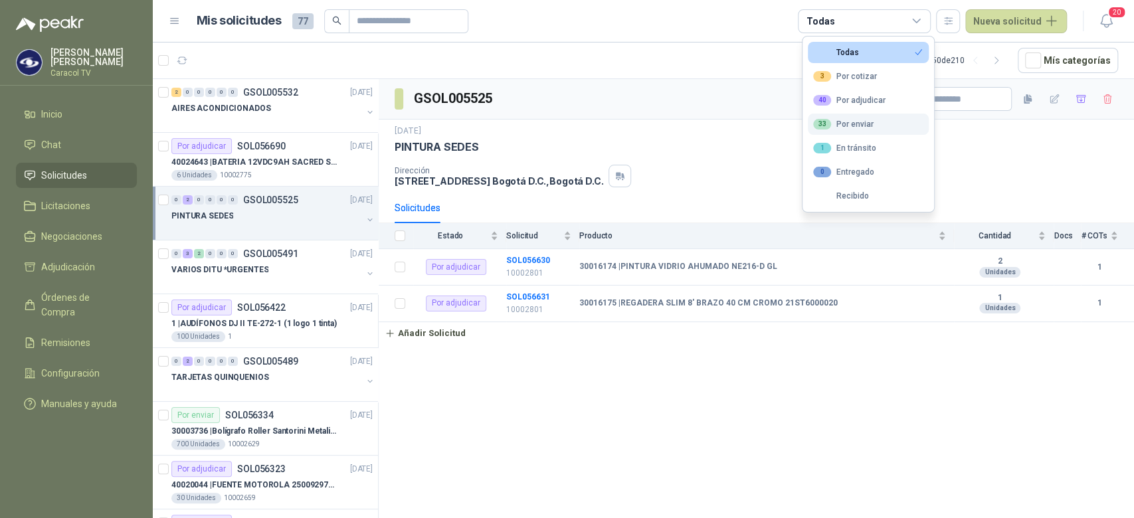
click at [851, 124] on div "33 Por enviar" at bounding box center [843, 124] width 60 height 11
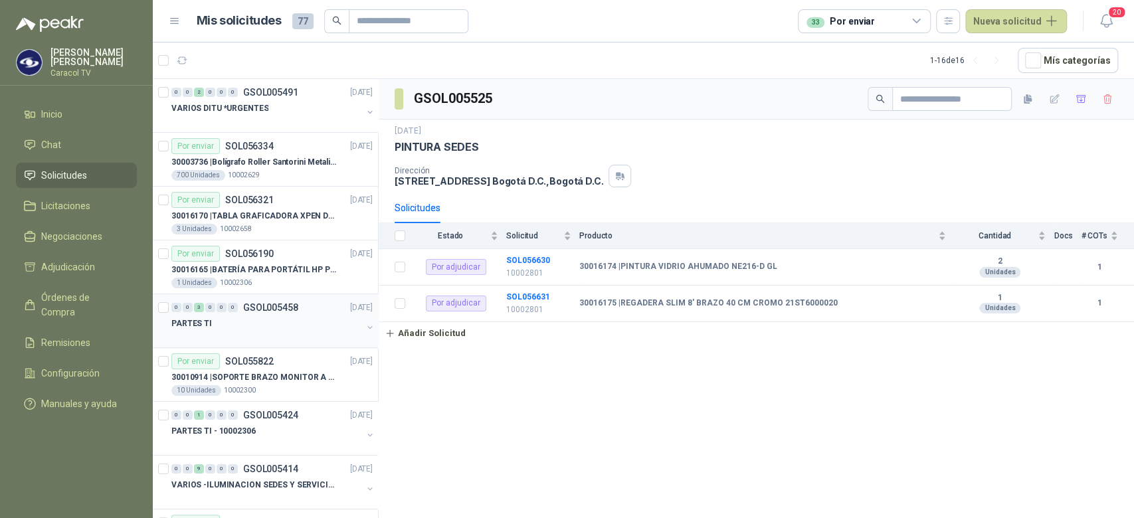
click at [296, 342] on div "0 0 3 0 0 0 GSOL005458 [DATE] PARTES TI" at bounding box center [265, 321] width 225 height 54
click at [333, 332] on div at bounding box center [266, 337] width 191 height 11
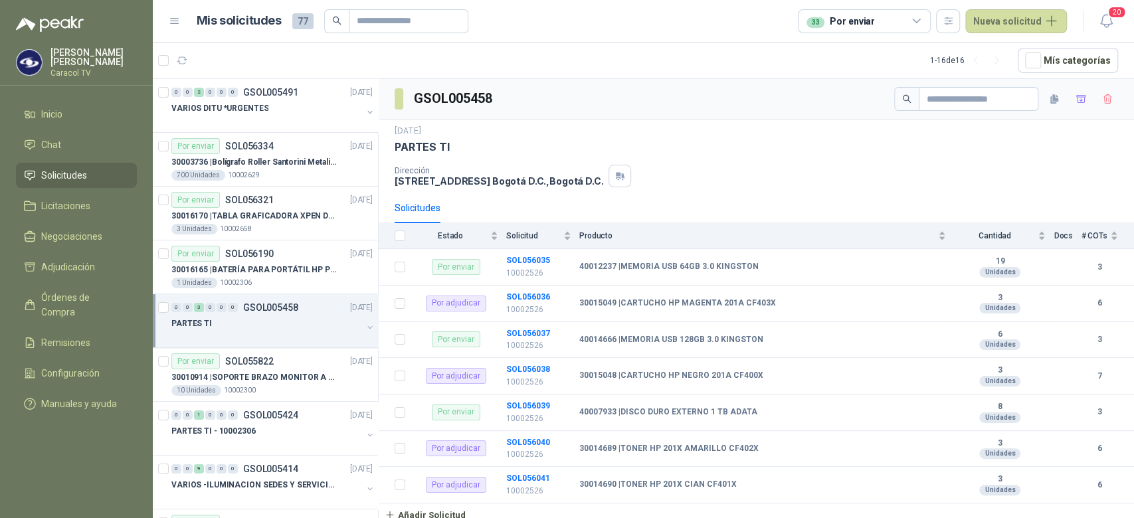
scroll to position [110, 0]
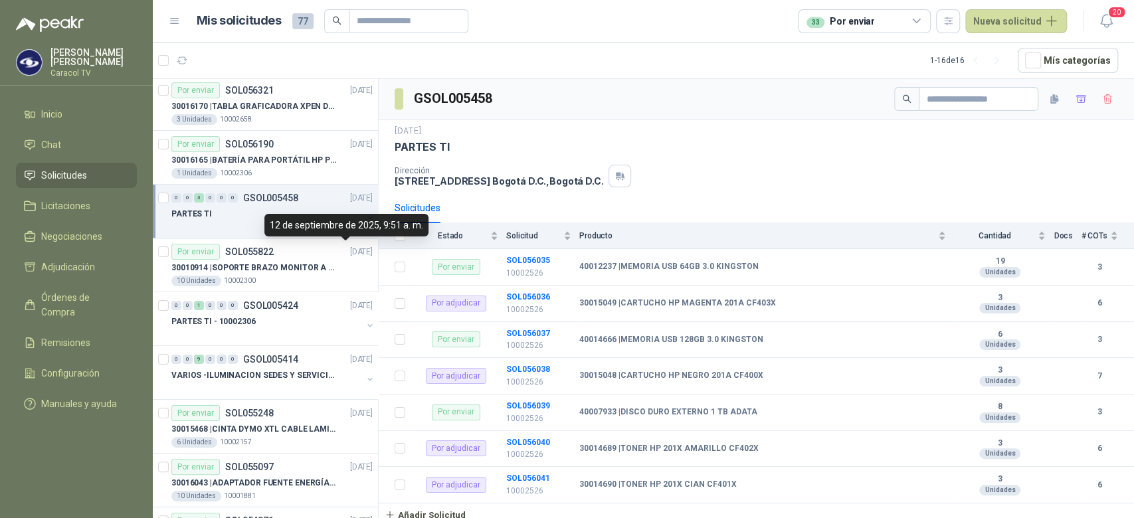
click at [343, 227] on div "12 de septiembre de 2025, 9:51 a. m." at bounding box center [346, 225] width 164 height 23
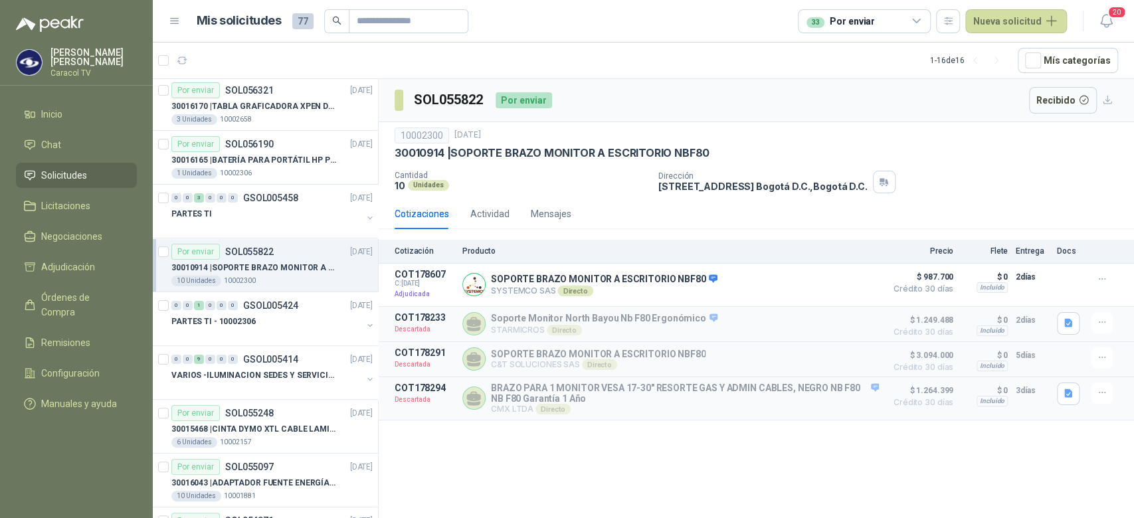
click at [872, 21] on div "33 Por enviar" at bounding box center [841, 21] width 68 height 15
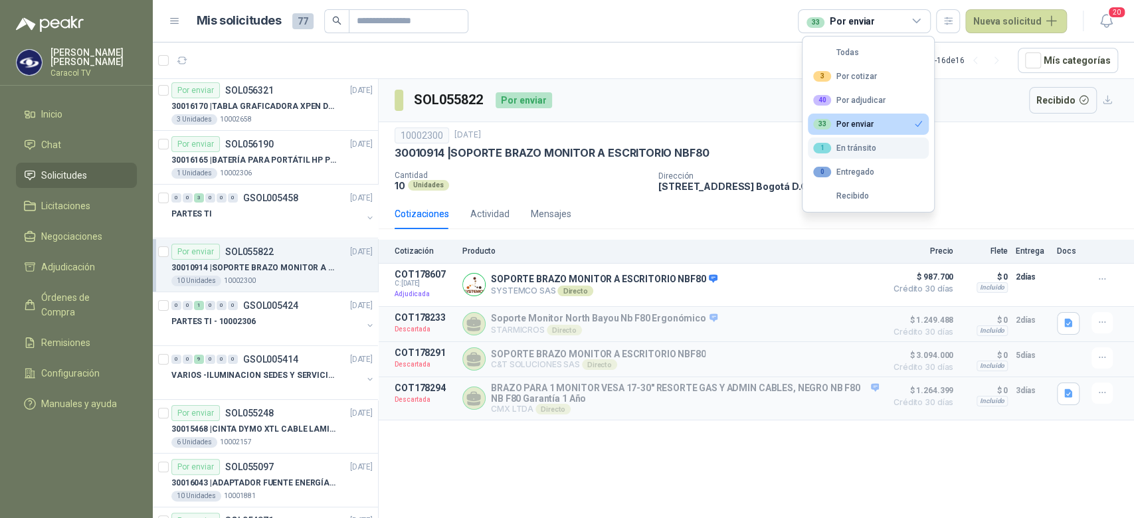
click at [851, 148] on div "1 En tránsito" at bounding box center [844, 148] width 63 height 11
click at [866, 122] on div "33 Por enviar" at bounding box center [843, 124] width 60 height 11
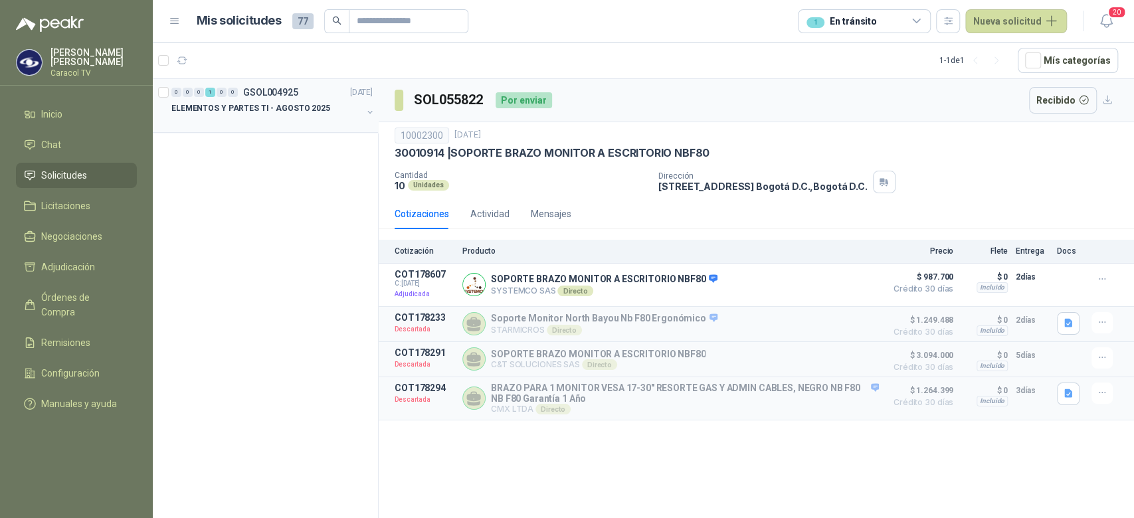
click at [319, 107] on p "ELEMENTOS Y PARTES TI - AGOSTO 2025" at bounding box center [250, 108] width 159 height 13
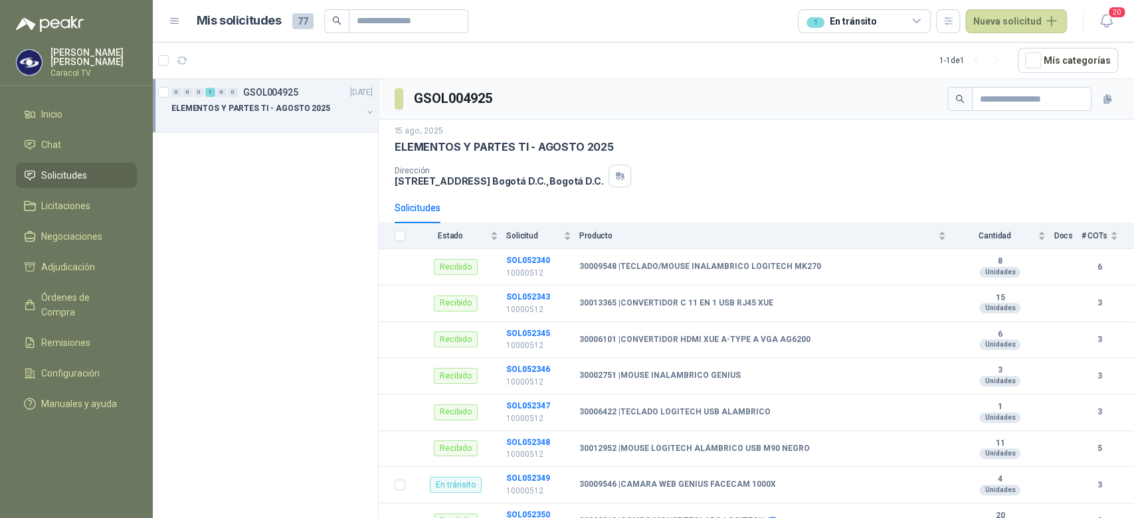
click at [312, 114] on p "ELEMENTOS Y PARTES TI - AGOSTO 2025" at bounding box center [250, 108] width 159 height 13
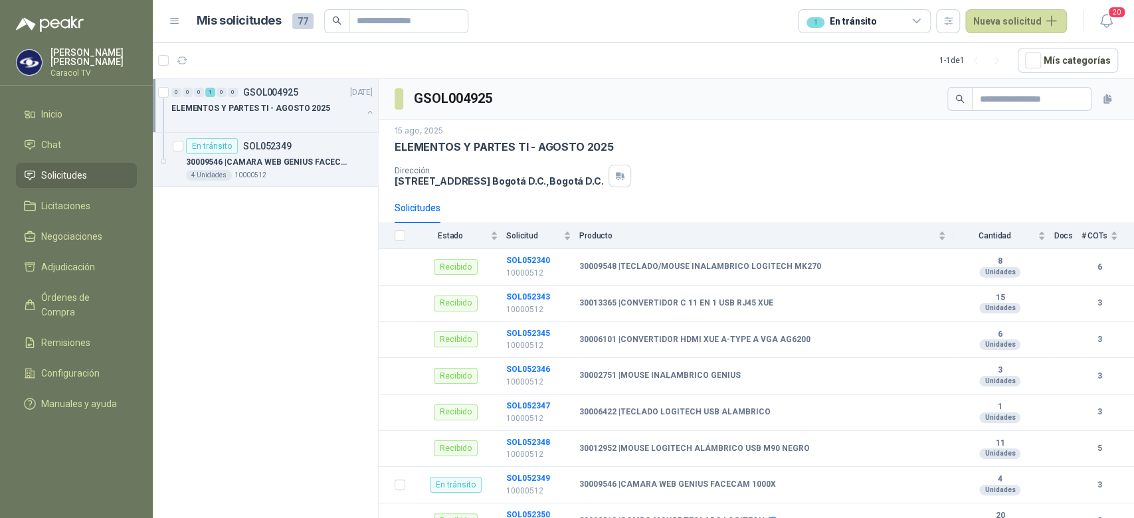
scroll to position [5, 0]
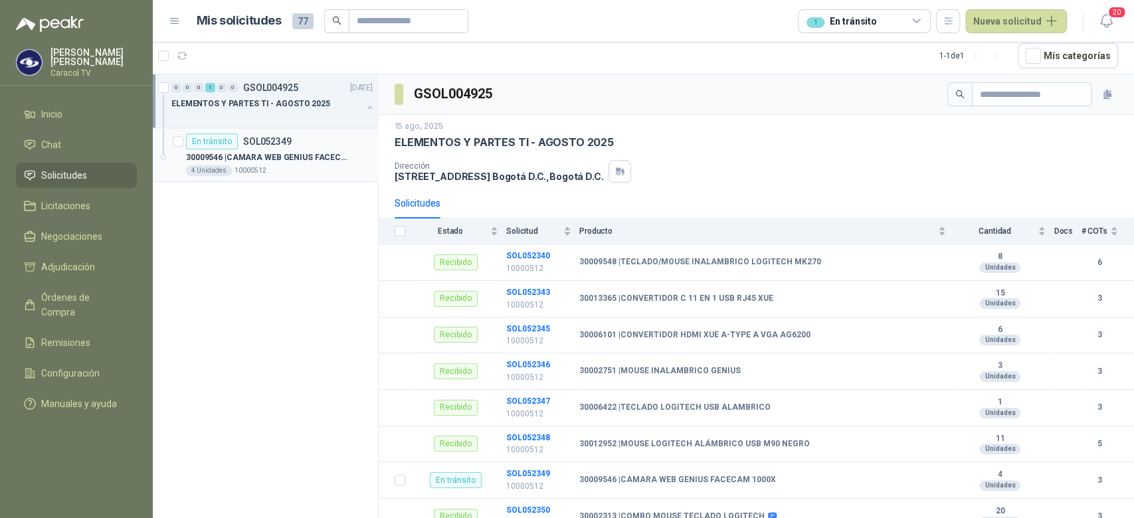
click at [284, 162] on p "30009546 | CAMARA WEB GENIUS FACECAM 1000X" at bounding box center [268, 158] width 165 height 13
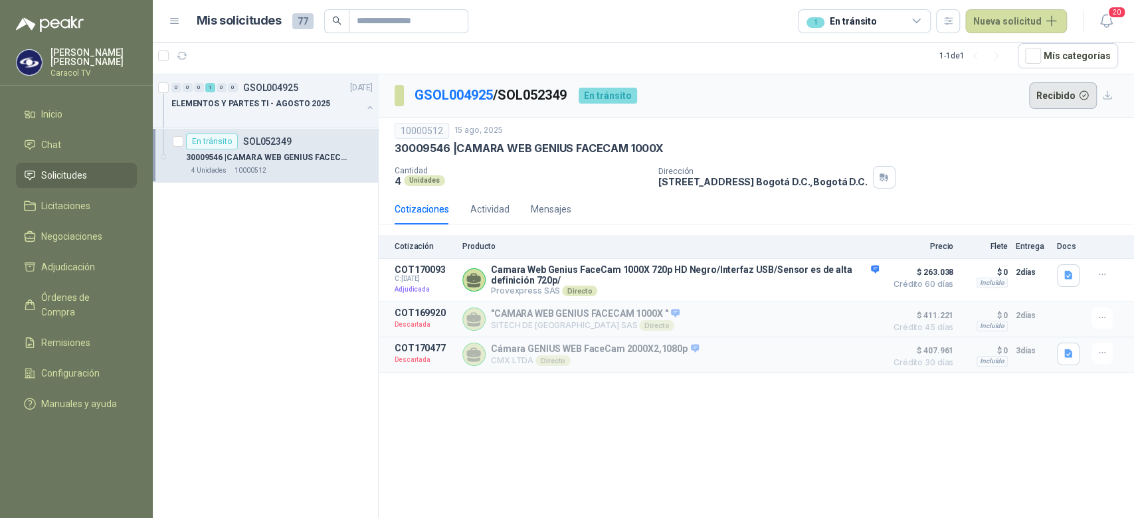
click at [1060, 99] on button "Recibido" at bounding box center [1063, 95] width 68 height 27
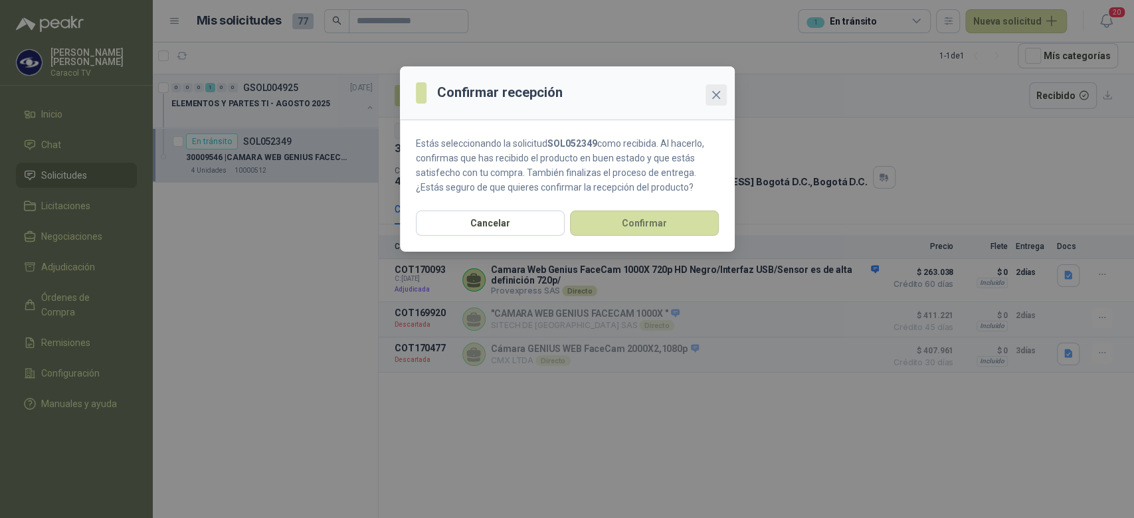
click at [719, 96] on icon "close" at bounding box center [716, 95] width 11 height 11
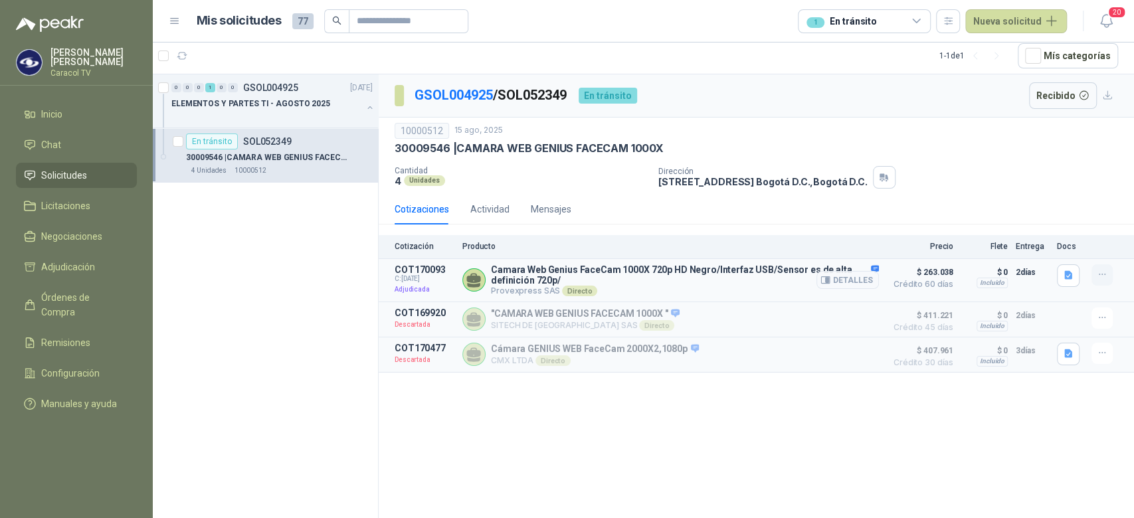
click at [1108, 270] on button "button" at bounding box center [1102, 274] width 21 height 21
click at [918, 161] on div "10000512 15 ago, 2025 30009546 | CAMARA WEB GENIUS FACECAM 1000X Cantidad 4 U…" at bounding box center [757, 156] width 724 height 66
click at [47, 119] on span "Inicio" at bounding box center [51, 114] width 21 height 15
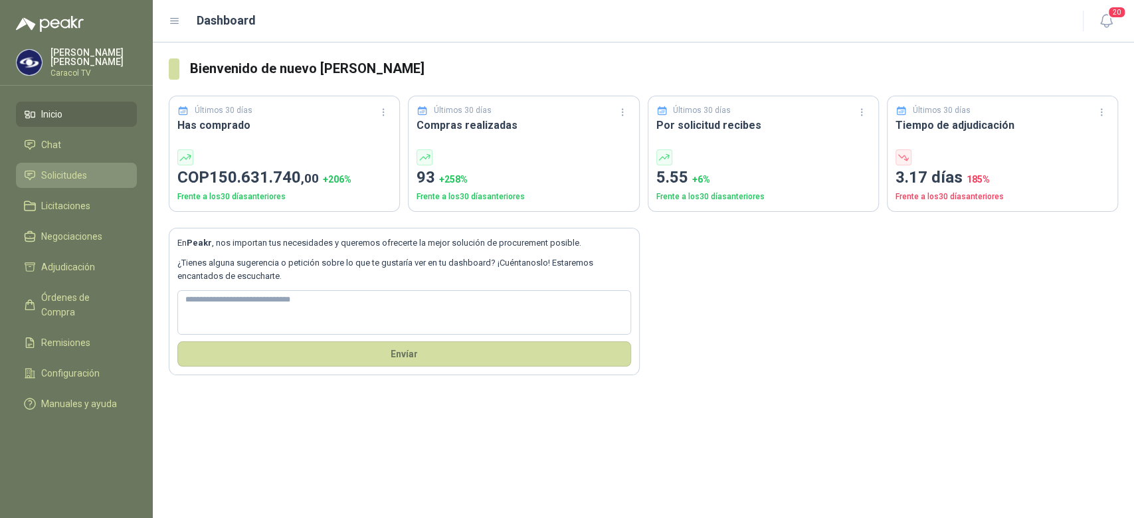
click at [52, 180] on span "Solicitudes" at bounding box center [64, 175] width 46 height 15
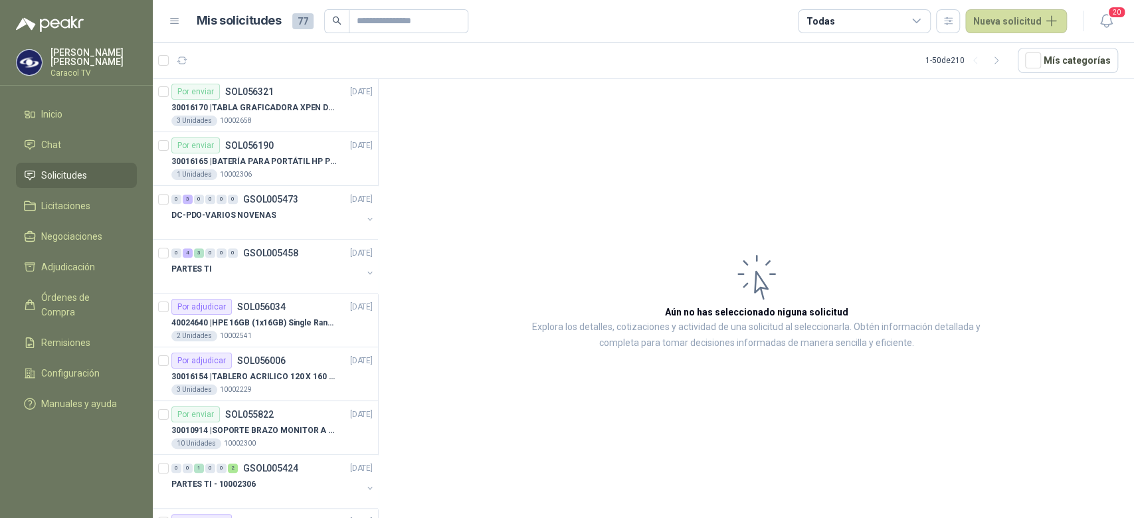
scroll to position [492, 0]
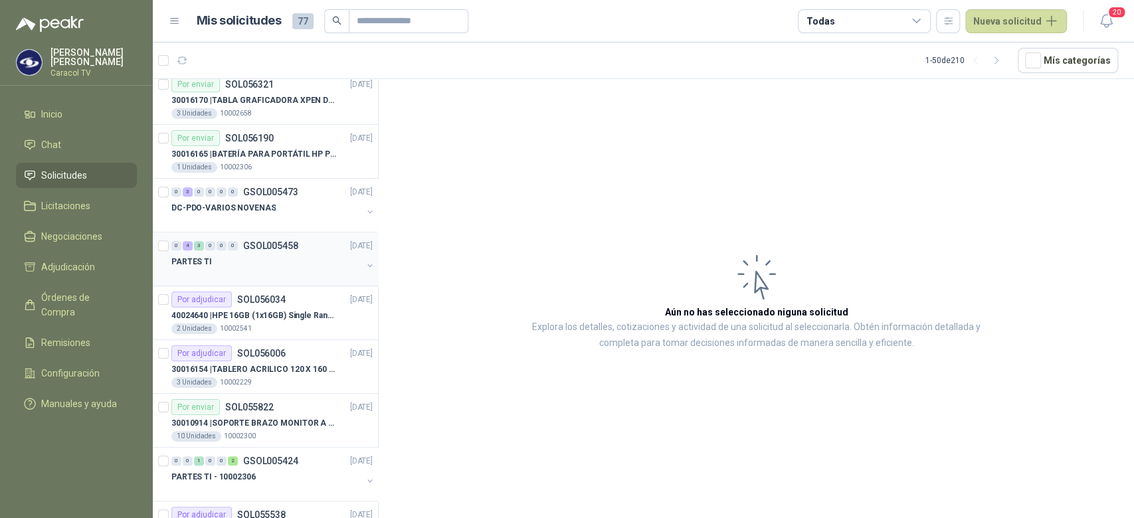
click at [324, 274] on div at bounding box center [266, 275] width 191 height 11
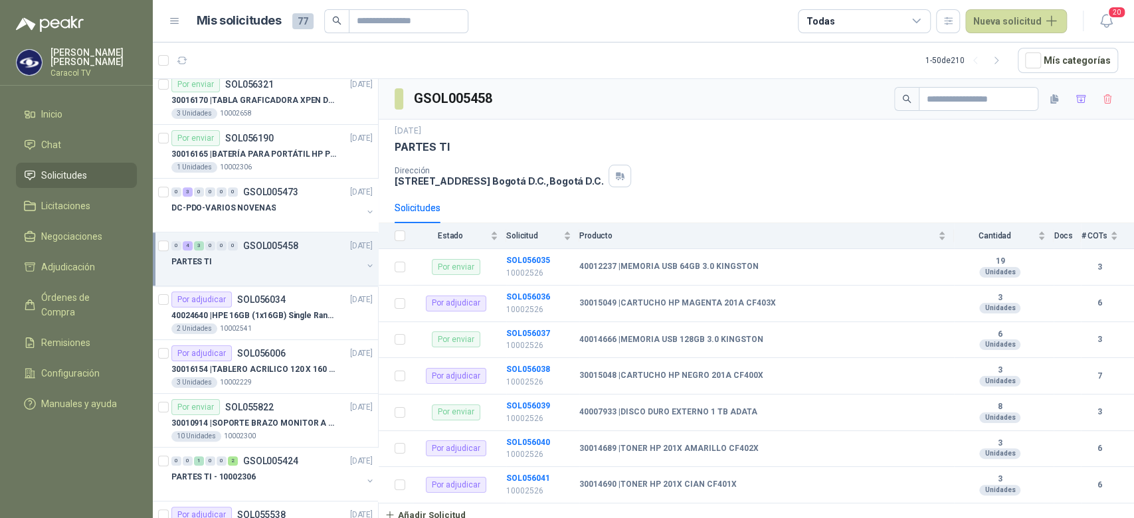
click at [917, 19] on icon at bounding box center [917, 21] width 12 height 12
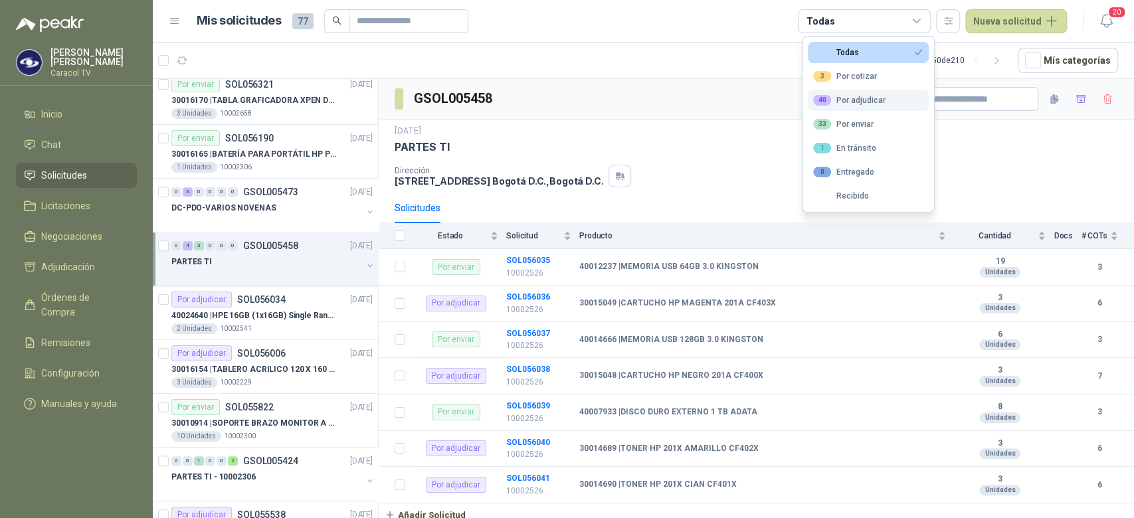
click at [853, 104] on div "40 Por adjudicar" at bounding box center [849, 100] width 72 height 11
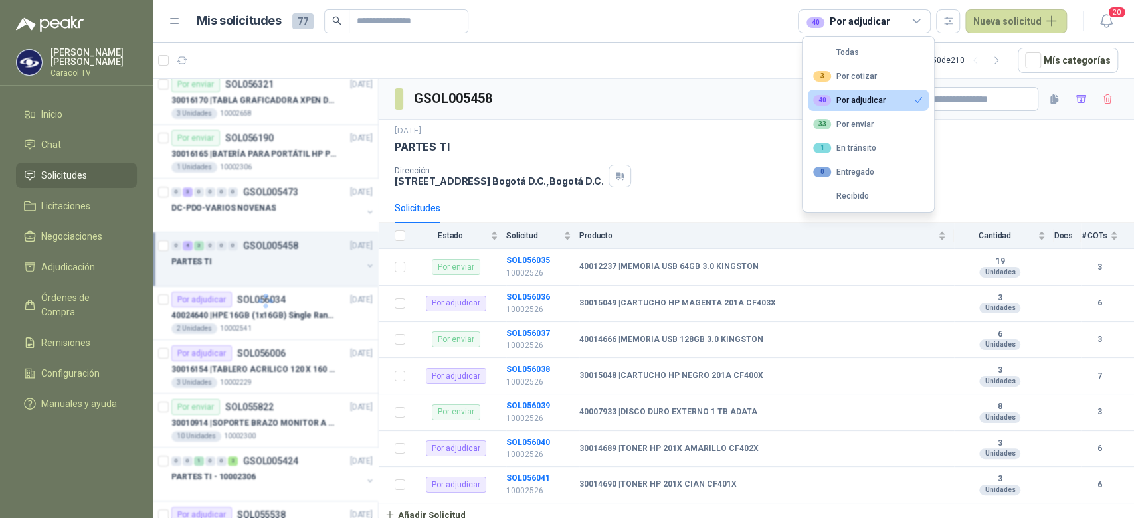
scroll to position [277, 0]
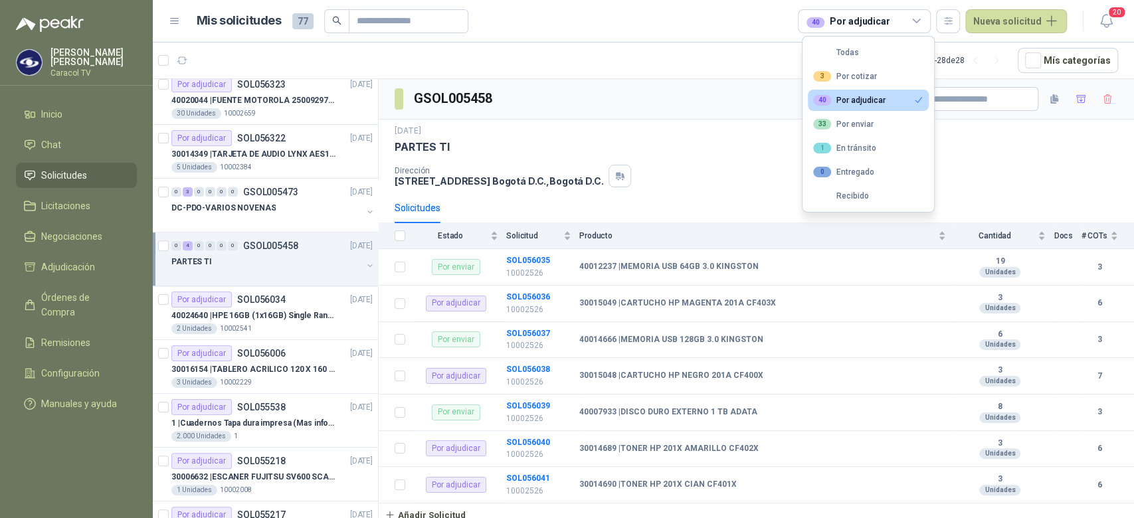
click at [342, 272] on div at bounding box center [266, 275] width 191 height 11
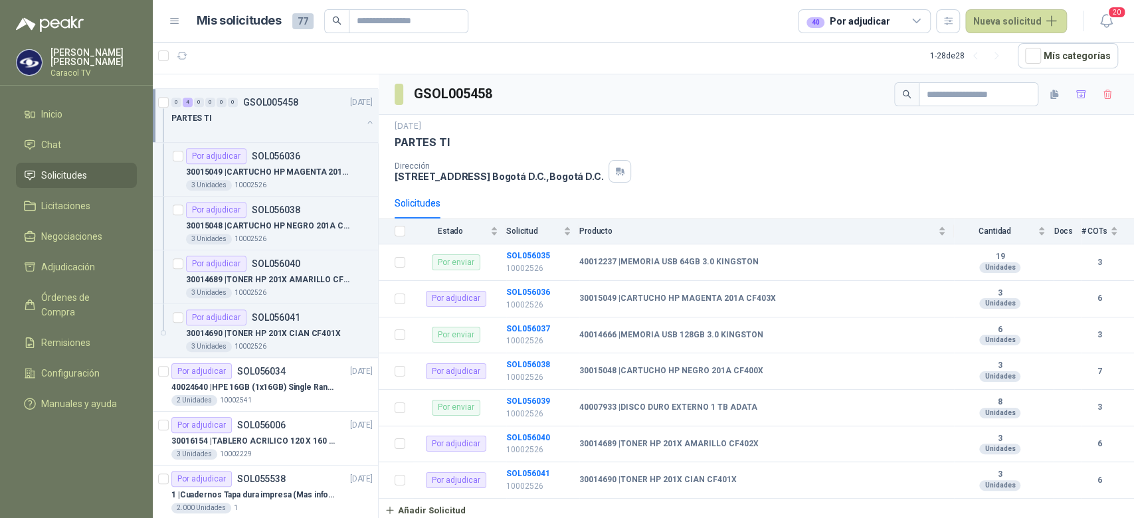
scroll to position [407, 0]
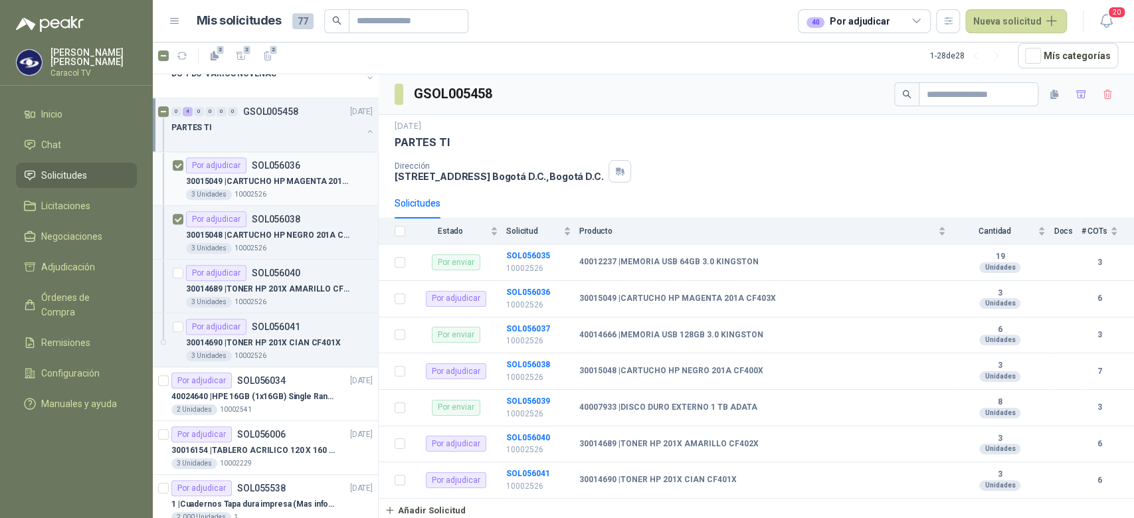
click at [300, 191] on div "3 Unidades 10002526" at bounding box center [279, 194] width 187 height 11
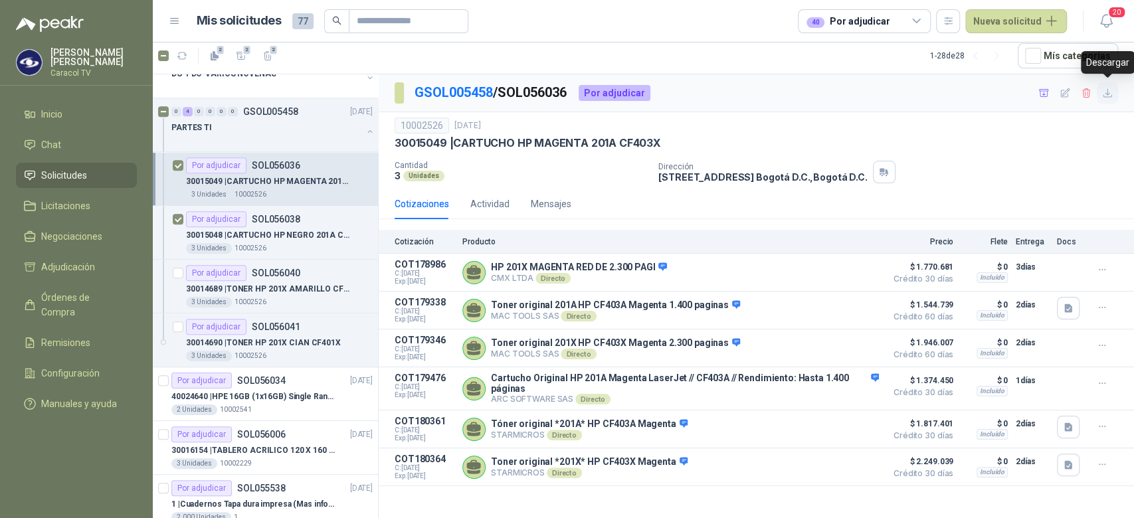
click at [1106, 92] on icon "button" at bounding box center [1107, 93] width 11 height 11
click at [296, 231] on p "30015048 | CARTUCHO HP NEGRO 201A CF400X" at bounding box center [268, 235] width 165 height 13
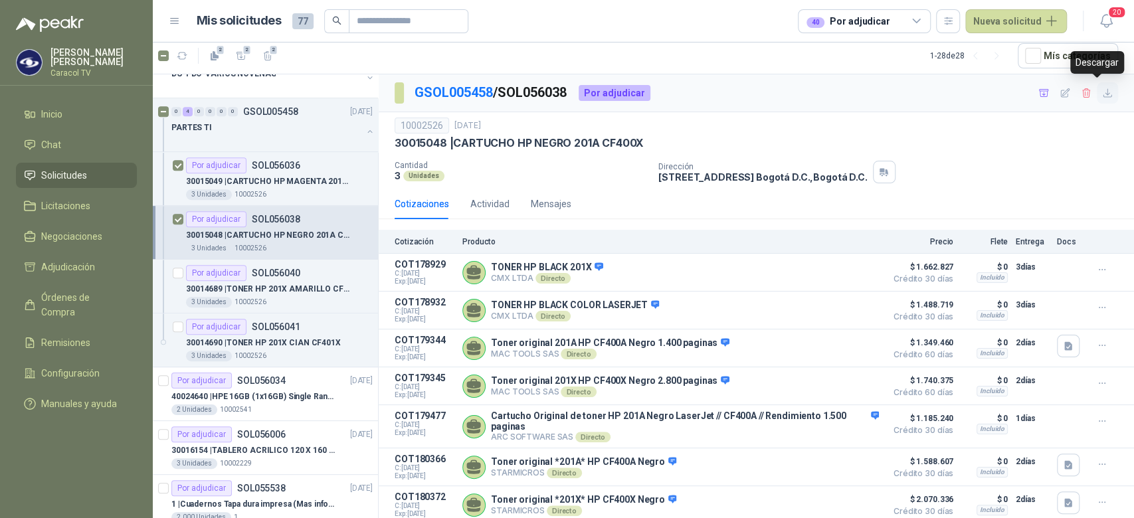
click at [1104, 92] on icon "button" at bounding box center [1108, 93] width 8 height 8
click at [265, 276] on p "SOL056040" at bounding box center [276, 272] width 49 height 9
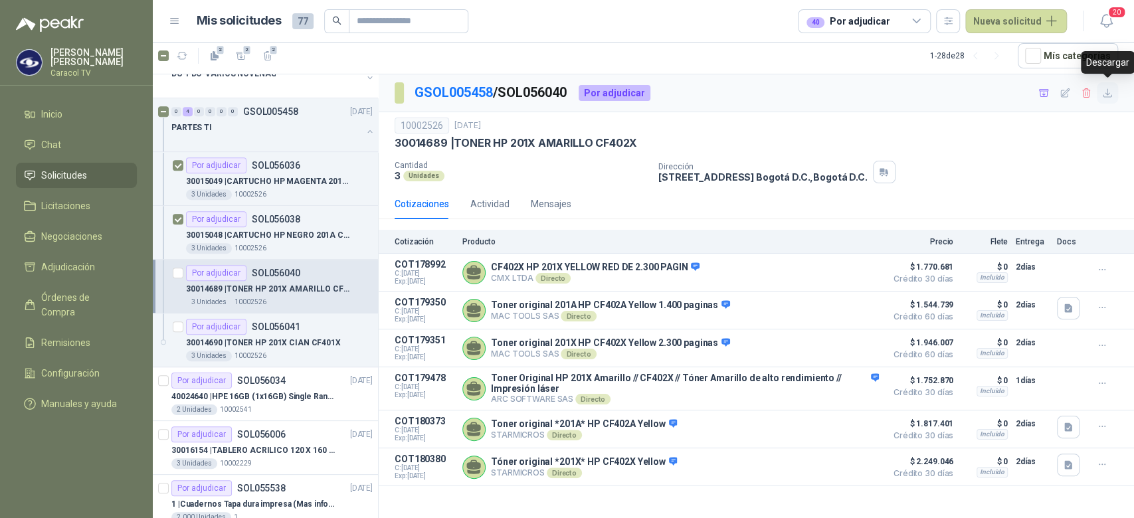
click at [1106, 99] on button "button" at bounding box center [1107, 92] width 21 height 21
click at [296, 332] on div "Por adjudicar SOL056041" at bounding box center [243, 327] width 114 height 16
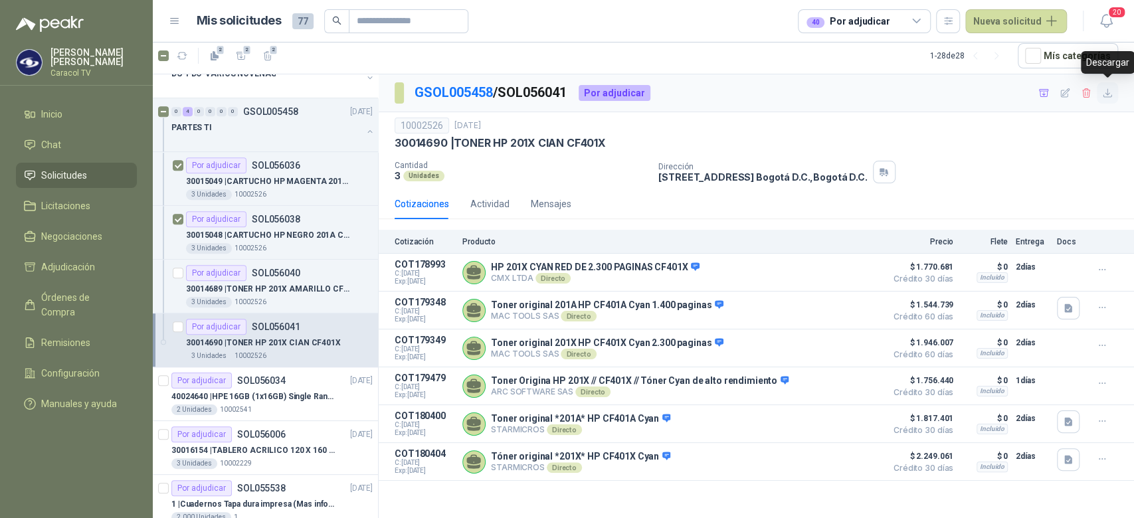
click at [1111, 94] on icon "button" at bounding box center [1107, 93] width 11 height 11
click at [241, 56] on icon "button" at bounding box center [241, 56] width 11 height 11
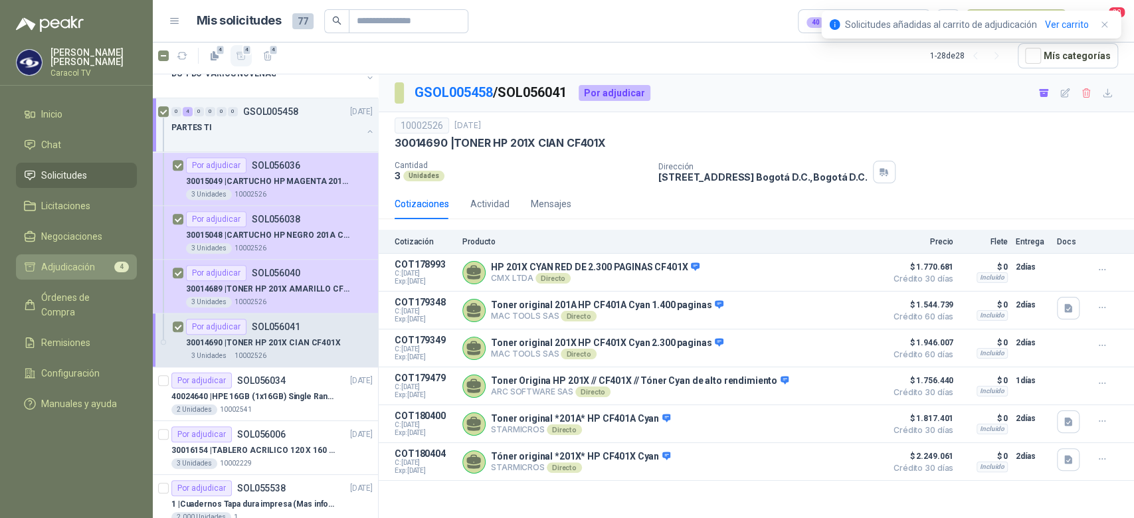
click at [78, 267] on span "Adjudicación" at bounding box center [68, 267] width 54 height 15
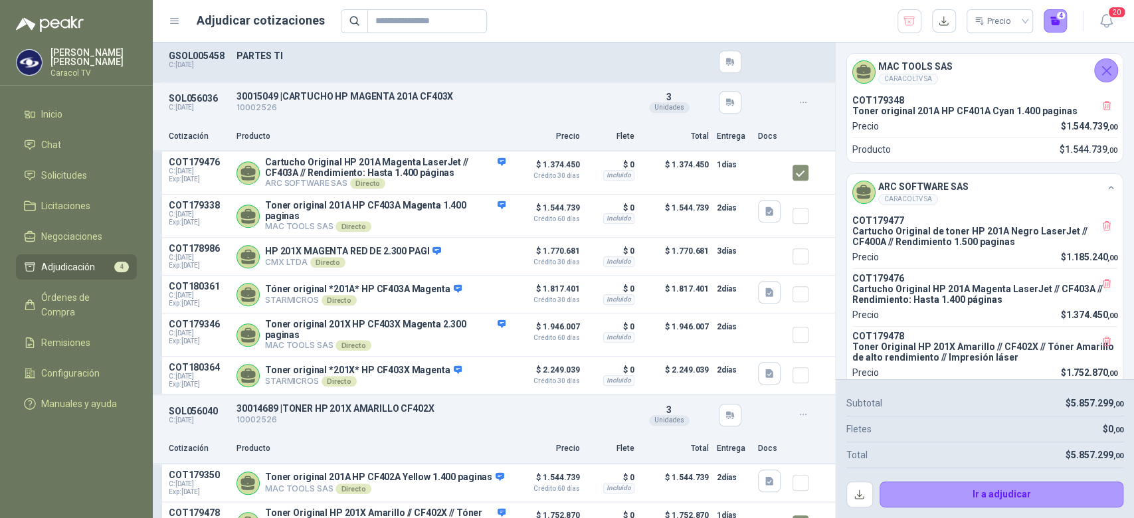
scroll to position [668, 0]
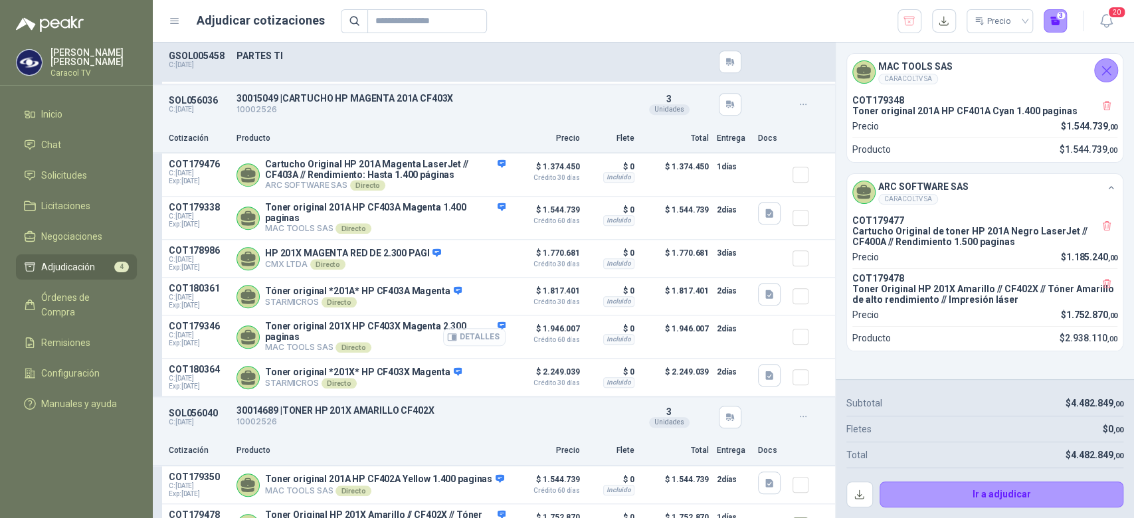
click at [484, 346] on button "Detalles" at bounding box center [474, 337] width 62 height 18
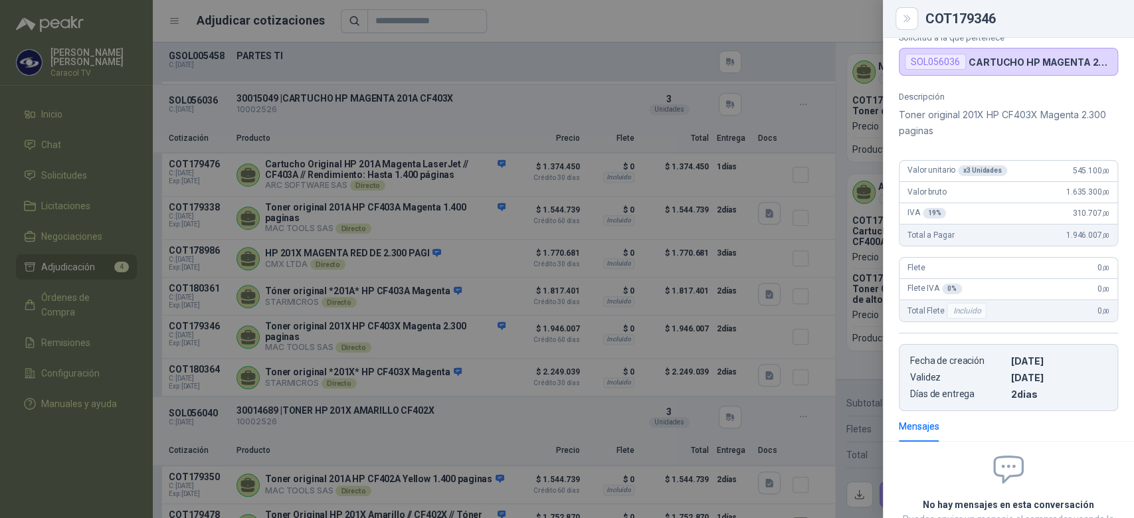
scroll to position [36, 0]
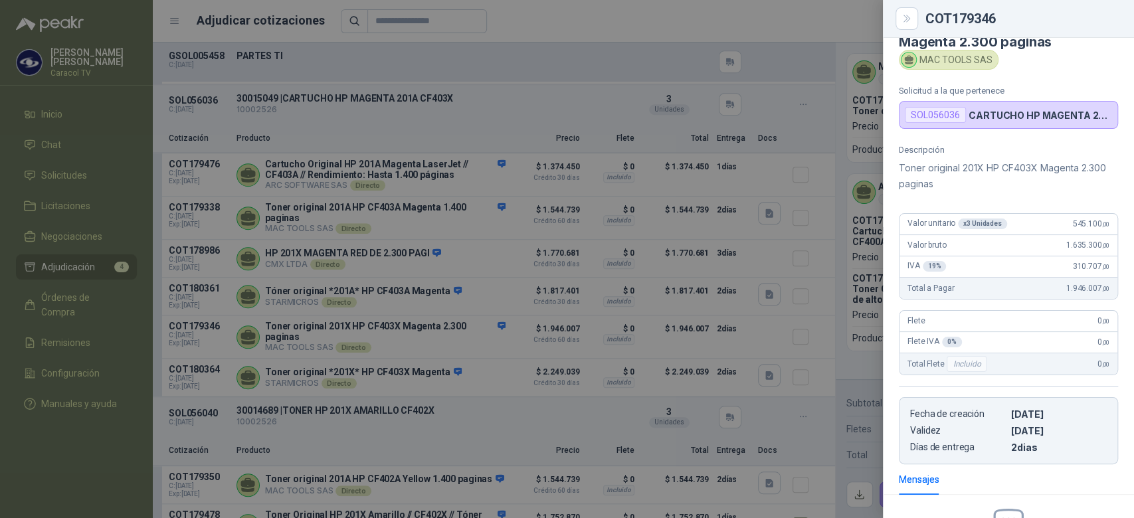
click at [575, 95] on div at bounding box center [567, 259] width 1134 height 518
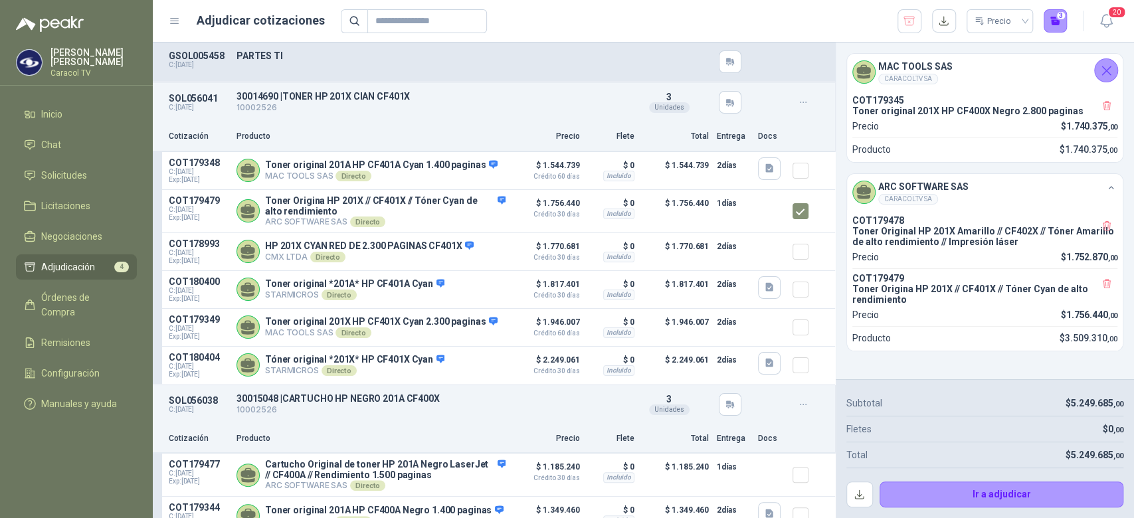
scroll to position [21, 0]
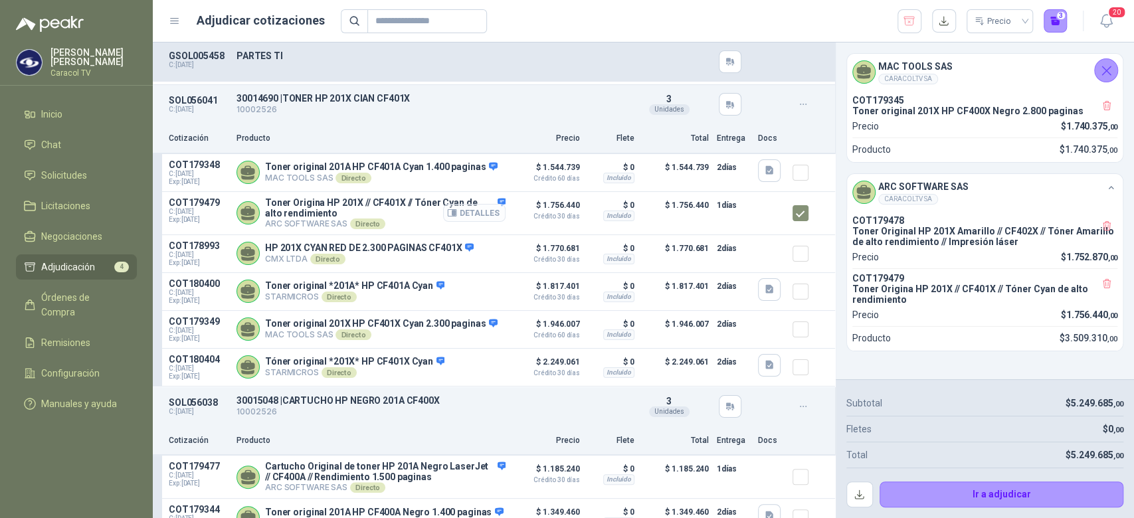
click at [474, 213] on button "Detalles" at bounding box center [474, 213] width 62 height 18
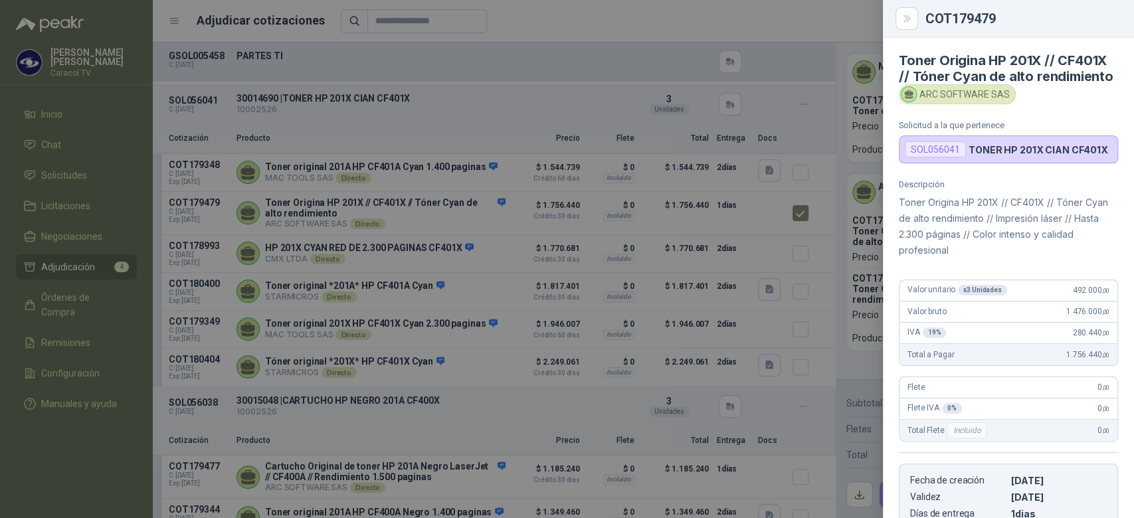
scroll to position [0, 0]
click at [819, 110] on div at bounding box center [567, 259] width 1134 height 518
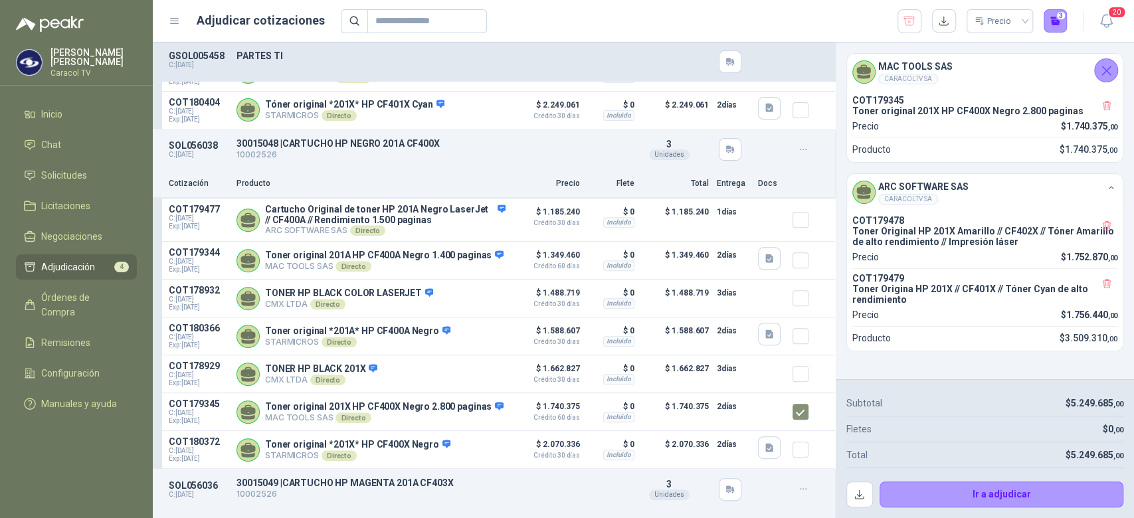
scroll to position [308, 0]
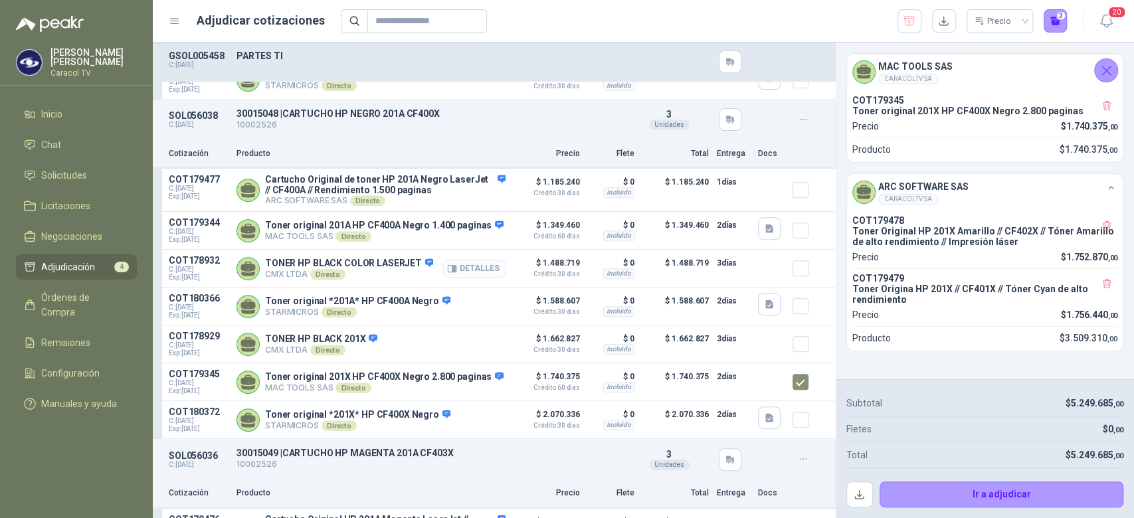
click at [464, 278] on button "Detalles" at bounding box center [474, 269] width 62 height 18
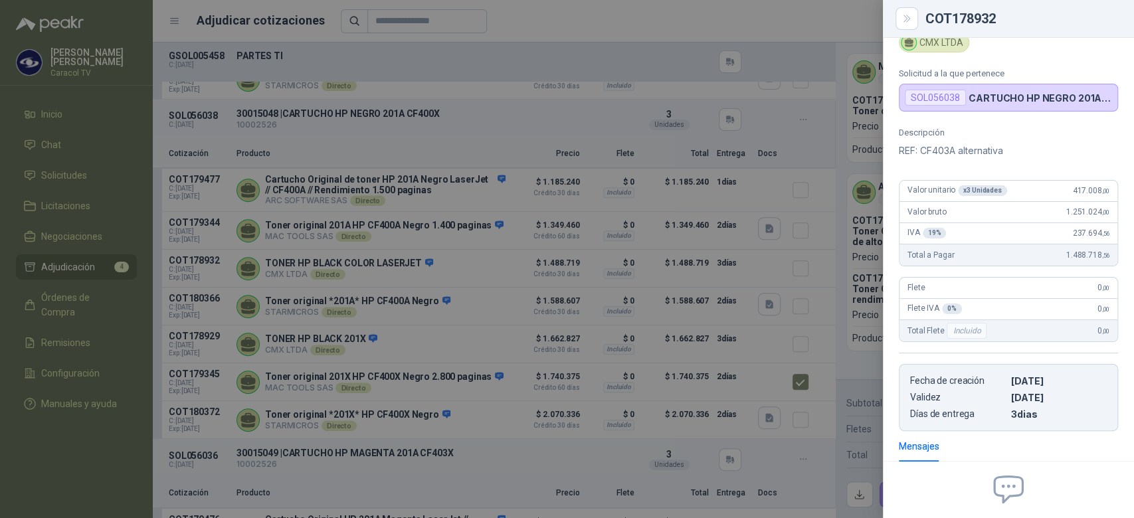
scroll to position [0, 0]
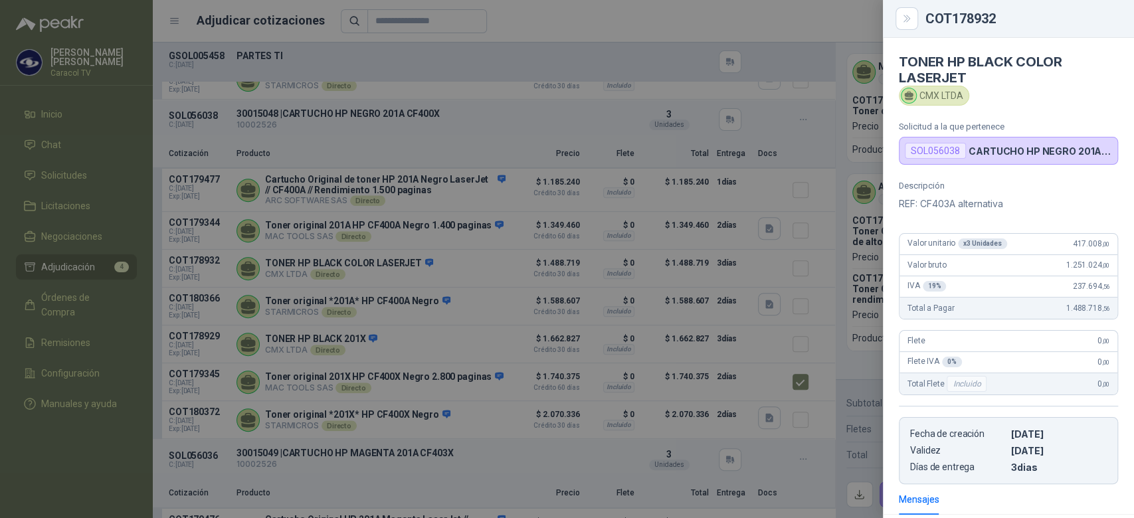
click at [454, 336] on div at bounding box center [567, 259] width 1134 height 518
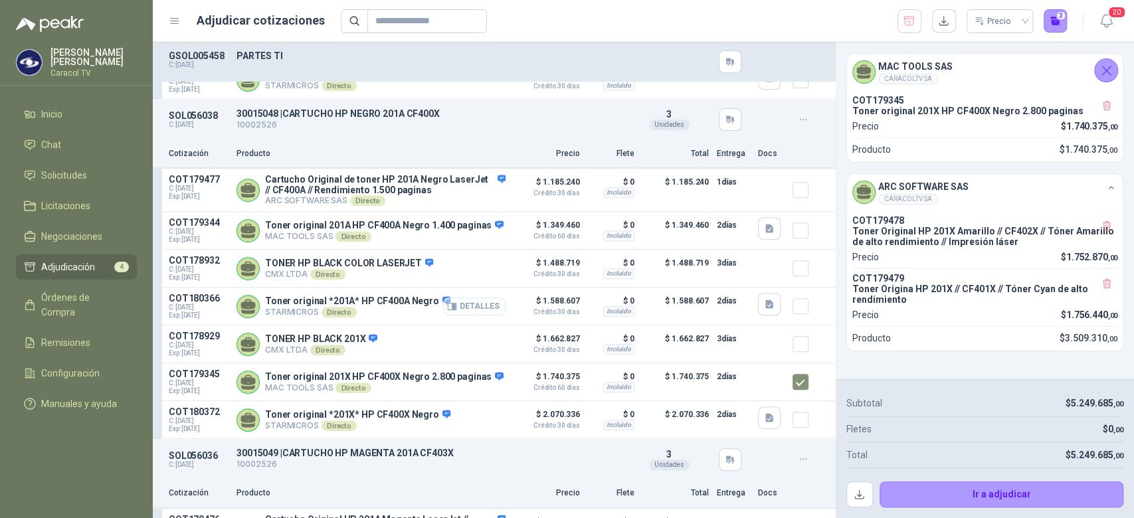
click at [457, 310] on button "Detalles" at bounding box center [474, 307] width 62 height 18
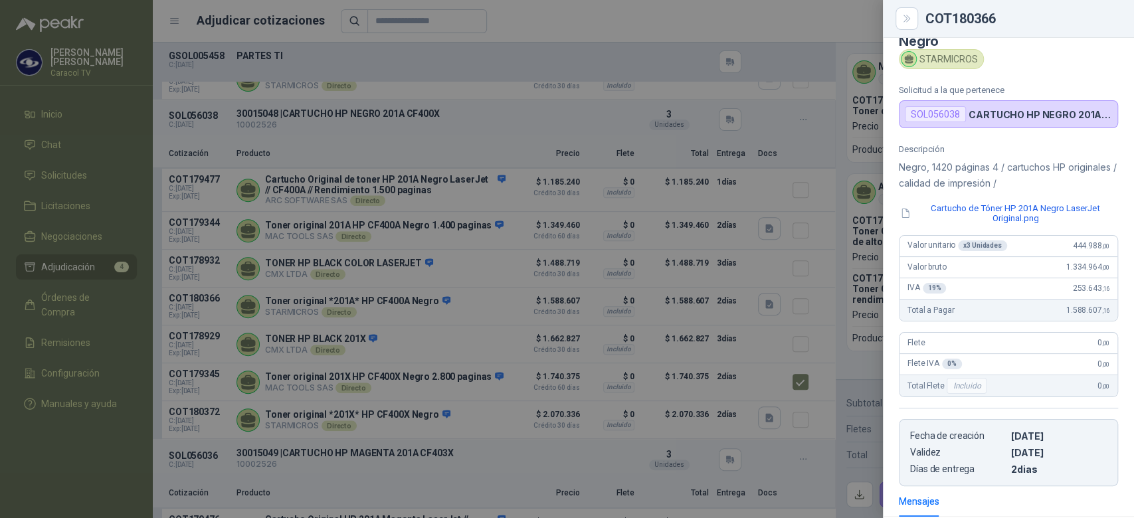
scroll to position [0, 0]
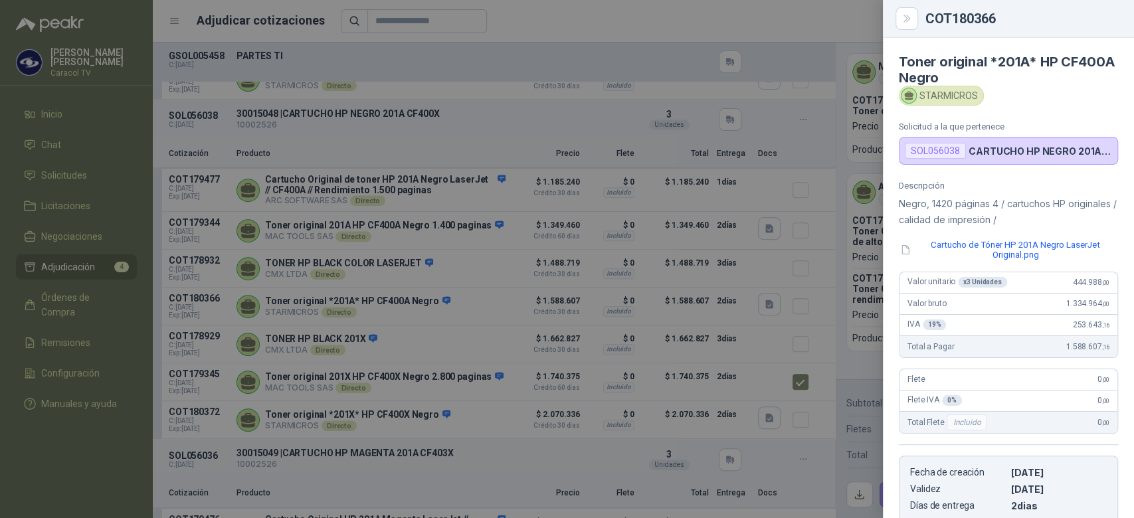
click at [441, 364] on div at bounding box center [567, 259] width 1134 height 518
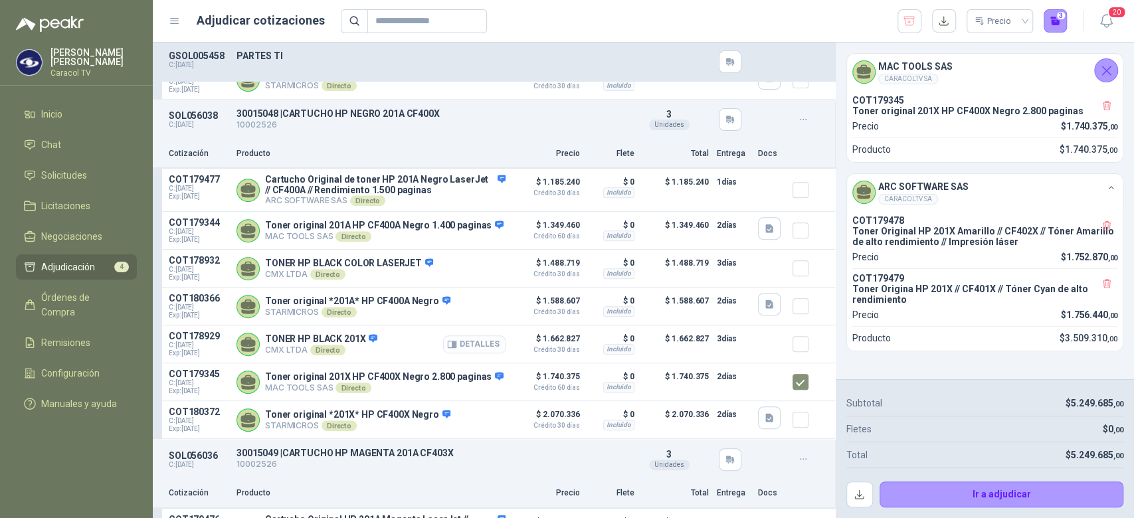
click at [462, 349] on button "Detalles" at bounding box center [474, 345] width 62 height 18
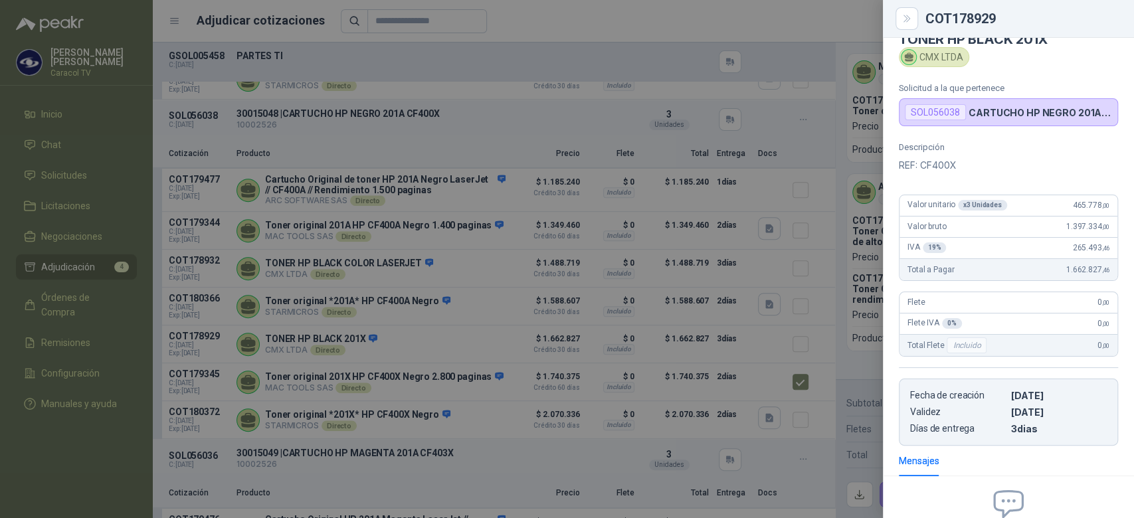
scroll to position [0, 0]
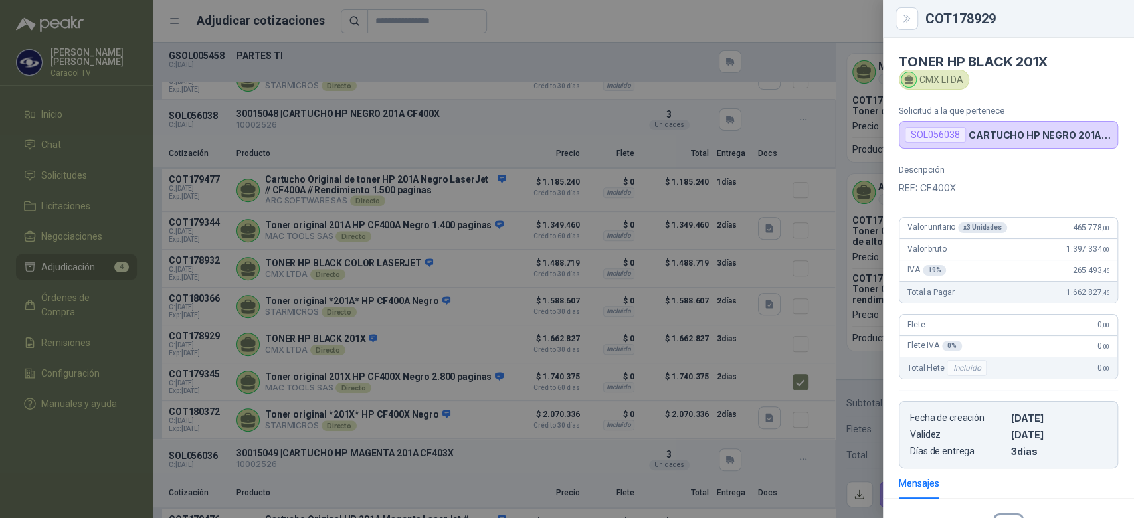
click at [478, 422] on div at bounding box center [567, 259] width 1134 height 518
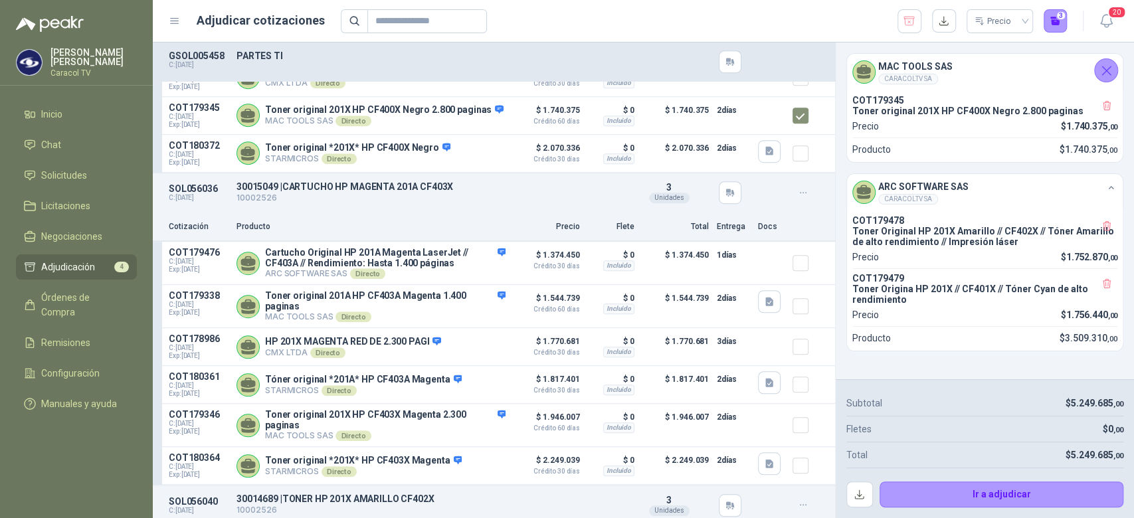
scroll to position [609, 0]
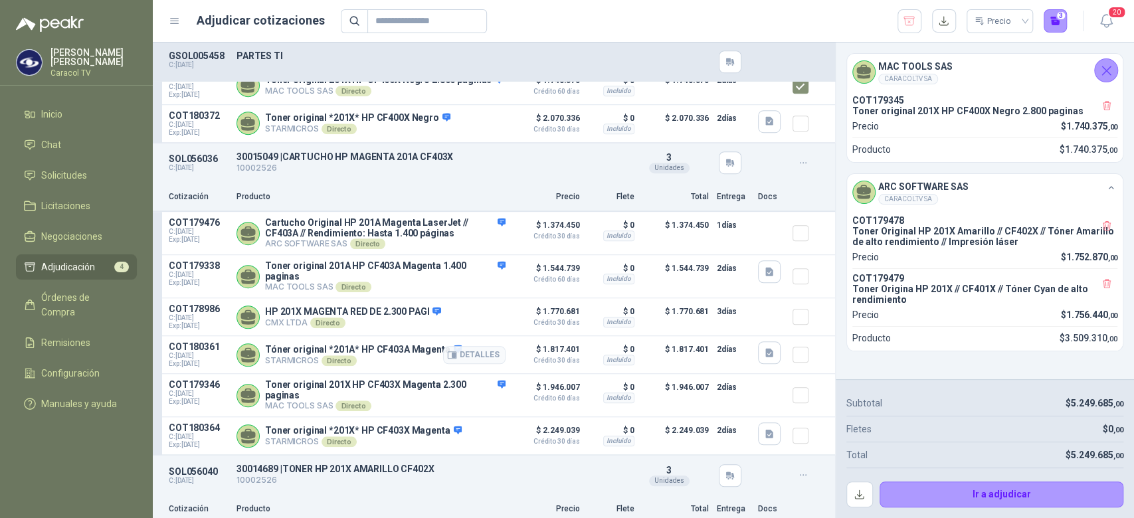
click at [806, 359] on div at bounding box center [806, 355] width 27 height 27
click at [449, 357] on button "Detalles" at bounding box center [474, 355] width 62 height 18
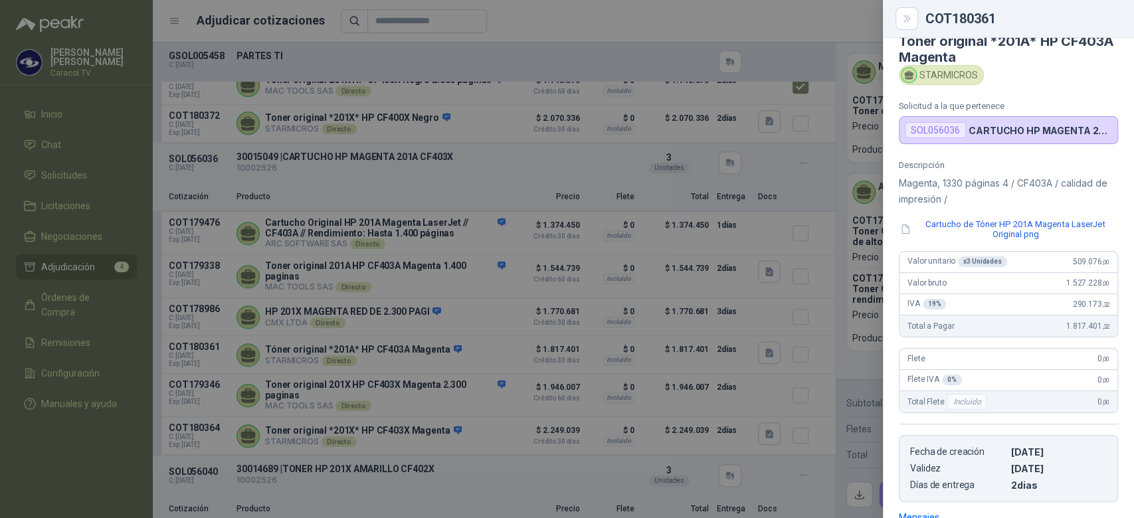
scroll to position [0, 0]
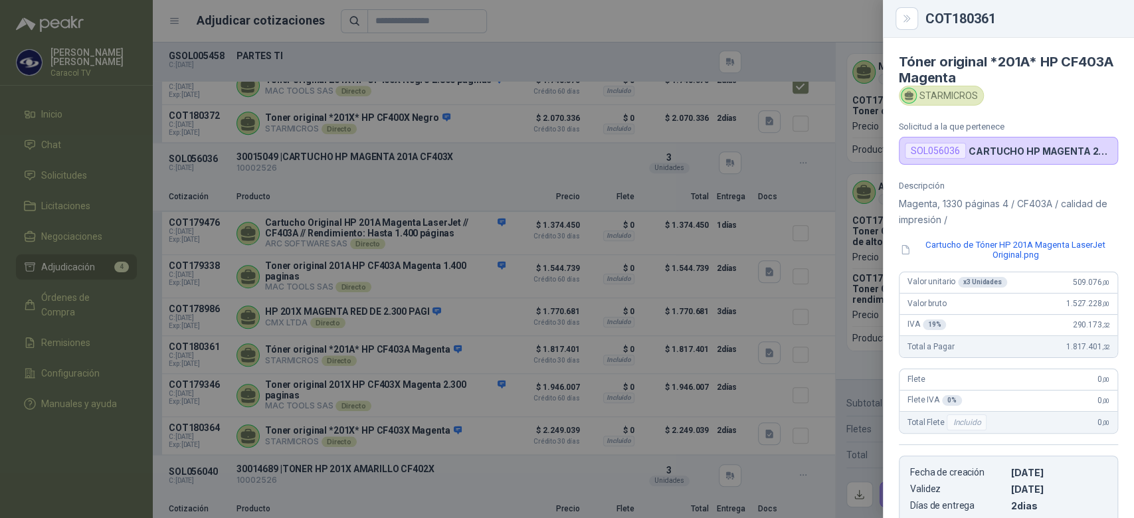
click at [763, 190] on div at bounding box center [567, 259] width 1134 height 518
